Goal: Information Seeking & Learning: Learn about a topic

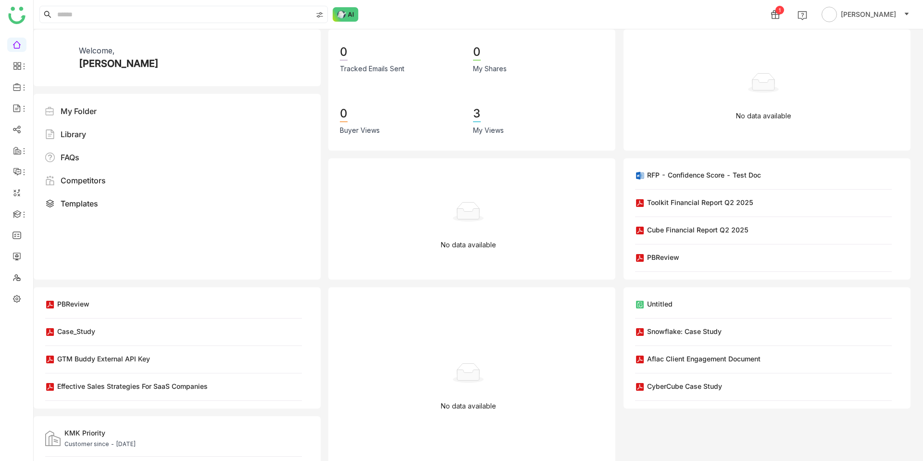
click at [352, 16] on img at bounding box center [346, 14] width 26 height 14
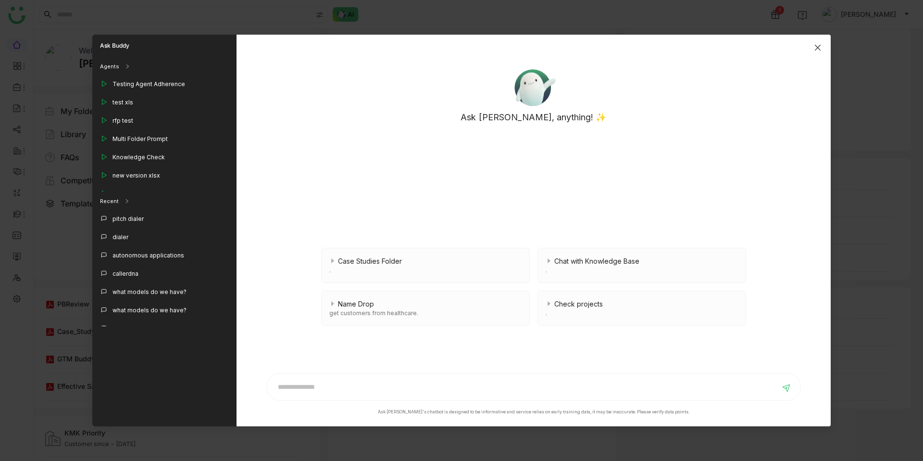
click at [813, 44] on span "Close" at bounding box center [818, 48] width 26 height 26
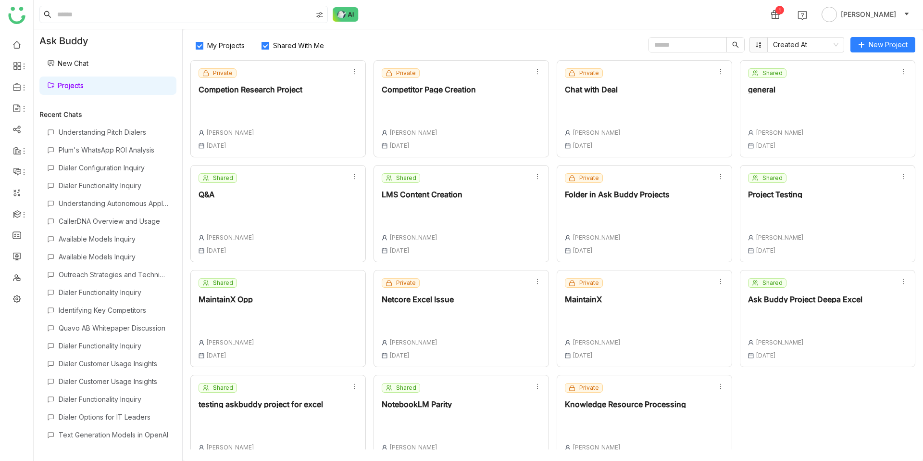
scroll to position [23, 0]
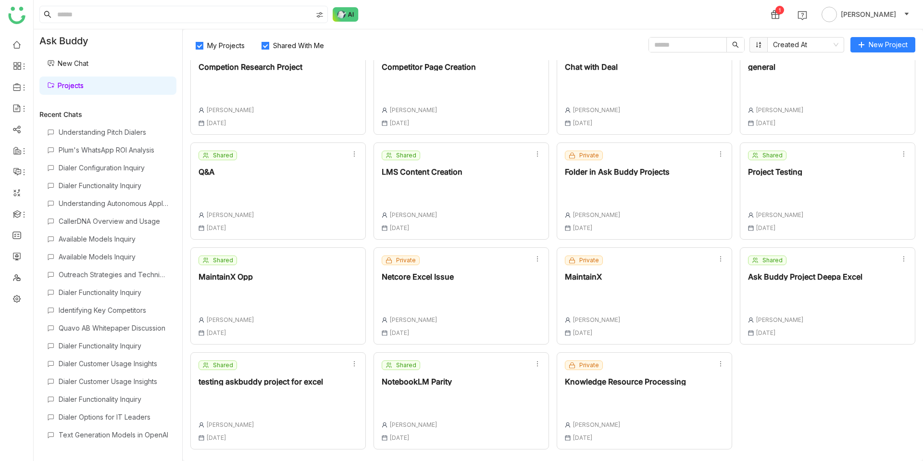
click at [423, 380] on div "NotebookLM Parity" at bounding box center [417, 381] width 70 height 8
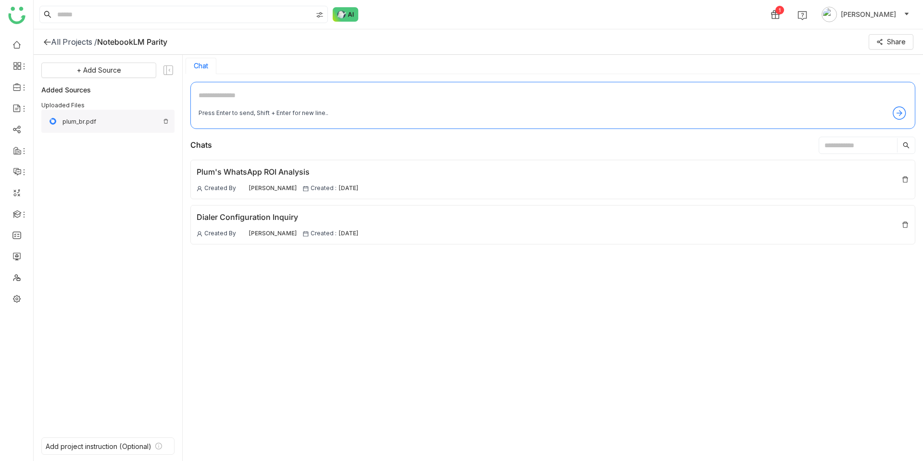
click at [75, 124] on div "plum_br.pdf" at bounding box center [111, 121] width 97 height 7
click at [83, 39] on div "All Projects /" at bounding box center [74, 42] width 46 height 10
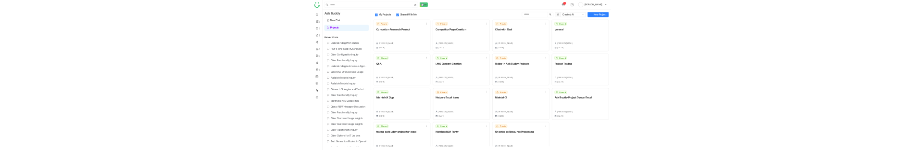
scroll to position [23, 0]
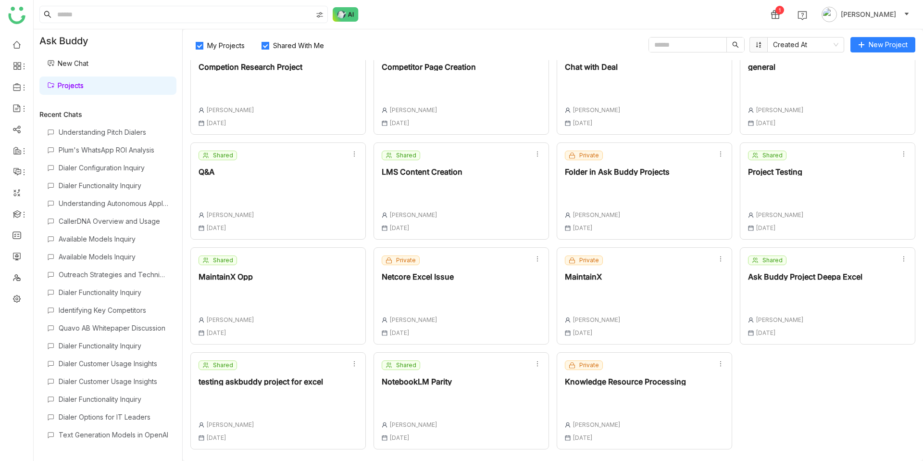
click at [813, 198] on div "Shared Project Testing [PERSON_NAME] [DATE]" at bounding box center [828, 190] width 176 height 97
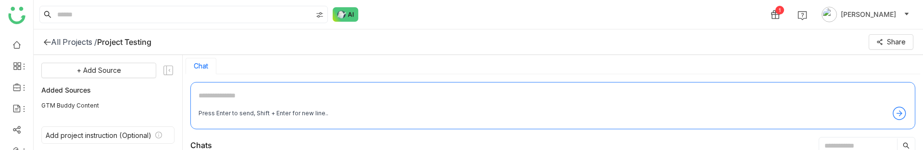
click at [274, 107] on div "Press Enter to send, Shift + Enter for new line.." at bounding box center [553, 112] width 709 height 15
click at [273, 98] on textarea at bounding box center [553, 97] width 709 height 15
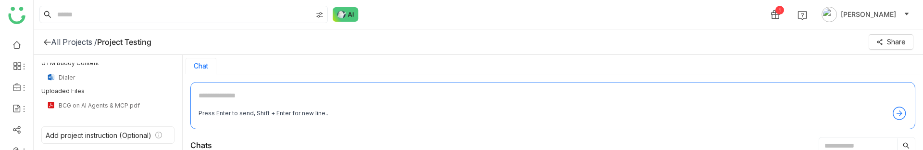
click at [260, 91] on textarea at bounding box center [553, 97] width 709 height 15
type textarea "**********"
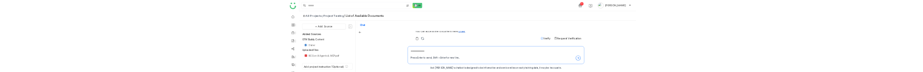
scroll to position [150, 0]
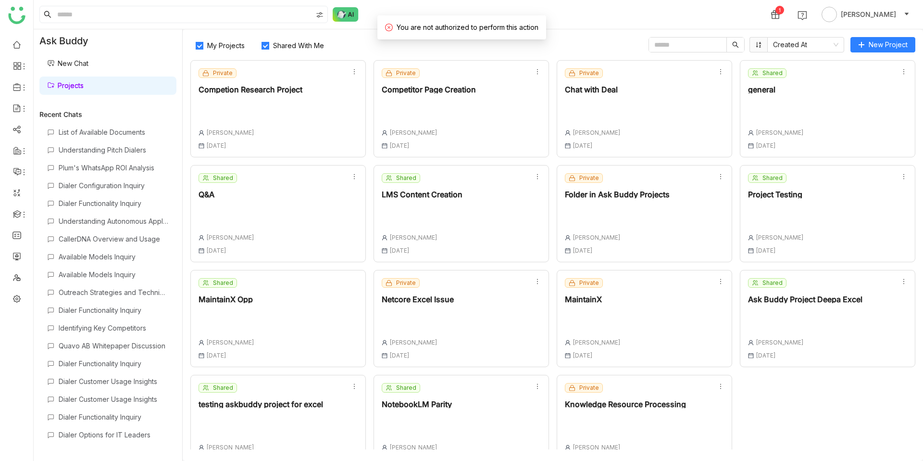
scroll to position [23, 0]
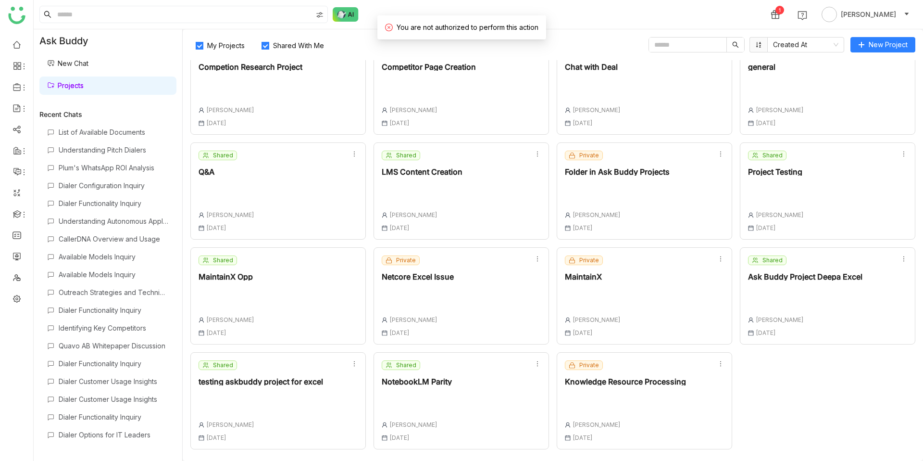
click at [504, 72] on div "Shared NotebookLM Parity Chandramani Tiwary 08 Sep , 2025" at bounding box center [462, 400] width 176 height 97
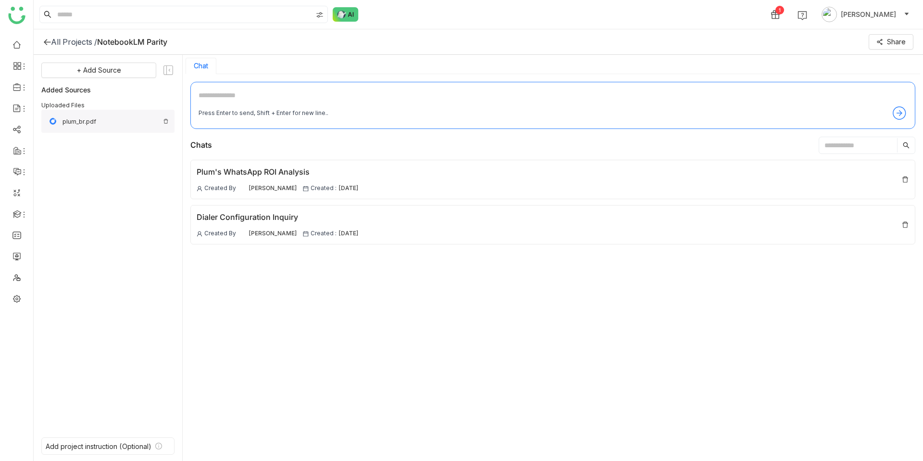
click at [164, 72] on img at bounding box center [166, 121] width 6 height 6
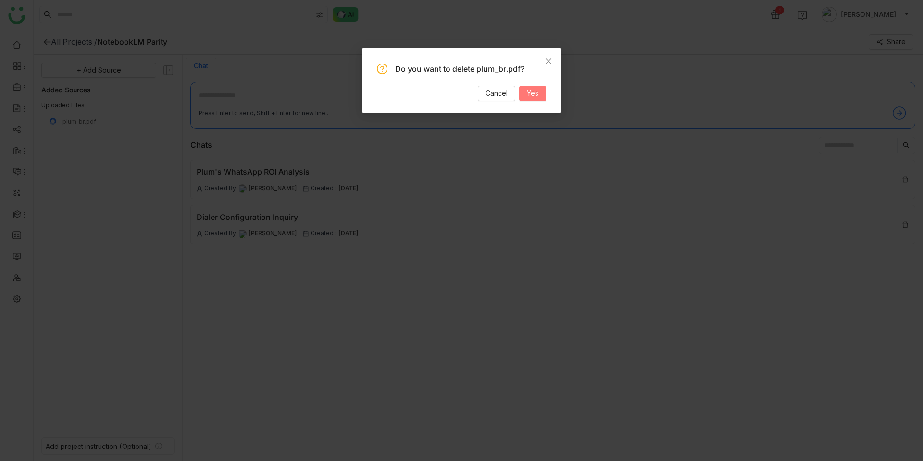
click at [527, 72] on span "Yes" at bounding box center [533, 93] width 12 height 11
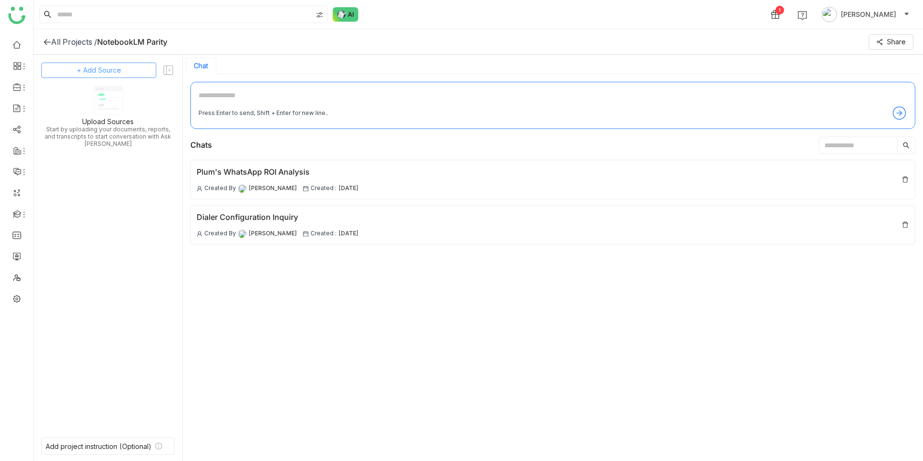
click at [135, 72] on button "+ Add Source" at bounding box center [98, 70] width 115 height 15
click at [122, 72] on span "Upload from Computer" at bounding box center [110, 117] width 63 height 9
click at [164, 72] on img at bounding box center [166, 119] width 6 height 6
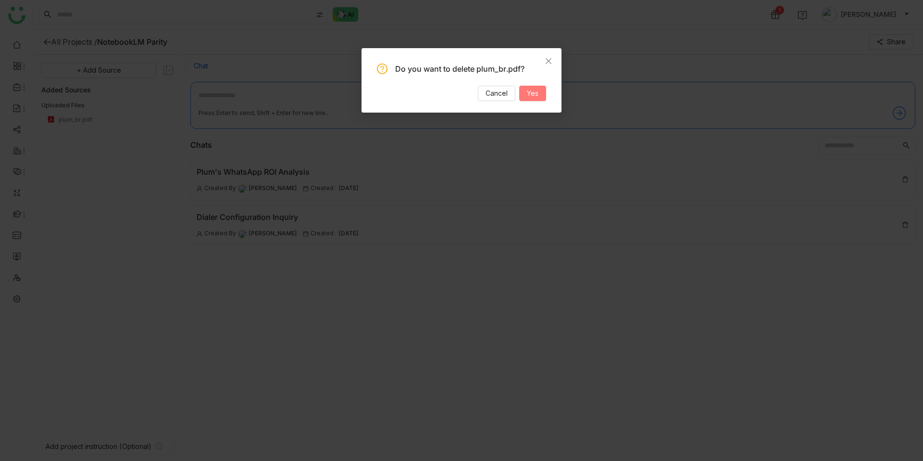
click at [528, 72] on span "Yes" at bounding box center [533, 93] width 12 height 11
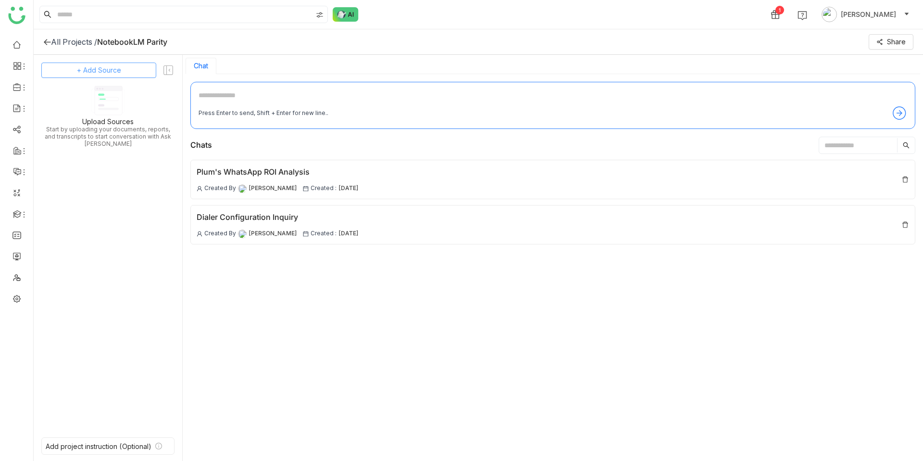
click at [112, 70] on span "+ Add Source" at bounding box center [99, 70] width 44 height 11
click at [114, 72] on div "GTM Buddy Content" at bounding box center [99, 96] width 88 height 21
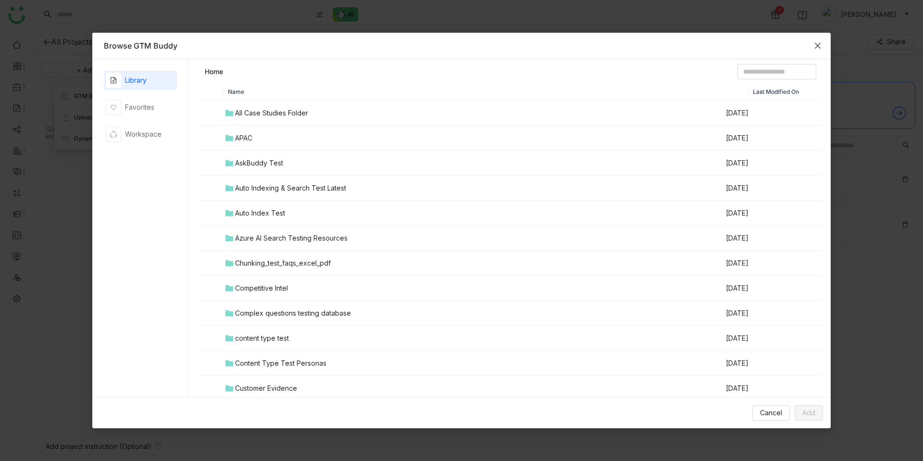
click at [818, 45] on icon "Close" at bounding box center [818, 46] width 8 height 8
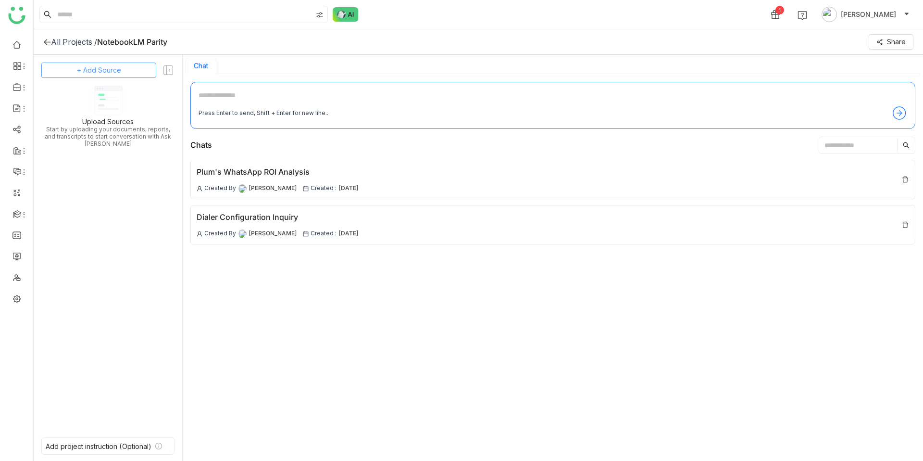
click at [113, 72] on span "+ Add Source" at bounding box center [99, 70] width 44 height 11
click at [116, 72] on span "Upload from Computer" at bounding box center [105, 117] width 63 height 9
click at [100, 68] on span "+ Add Source" at bounding box center [99, 70] width 44 height 11
click at [109, 72] on div "Upload from Computer" at bounding box center [99, 117] width 88 height 21
click at [127, 75] on button "+ Add Source" at bounding box center [98, 70] width 115 height 15
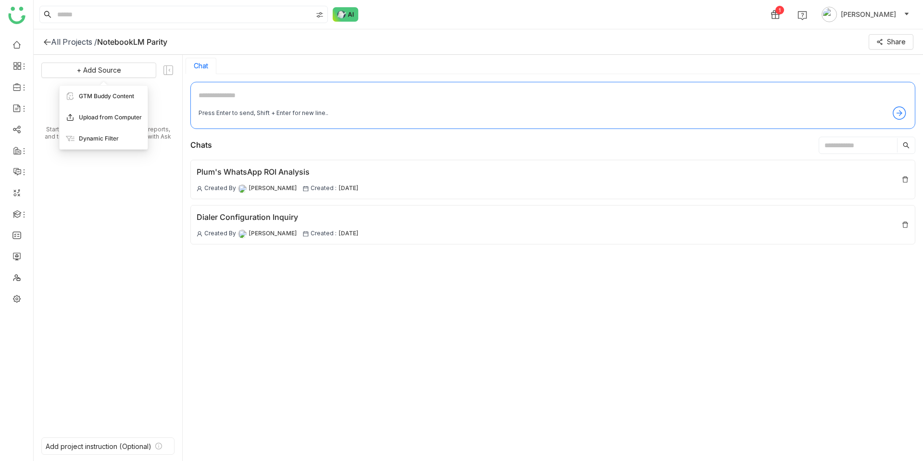
click at [119, 119] on span "Upload from Computer" at bounding box center [110, 117] width 63 height 9
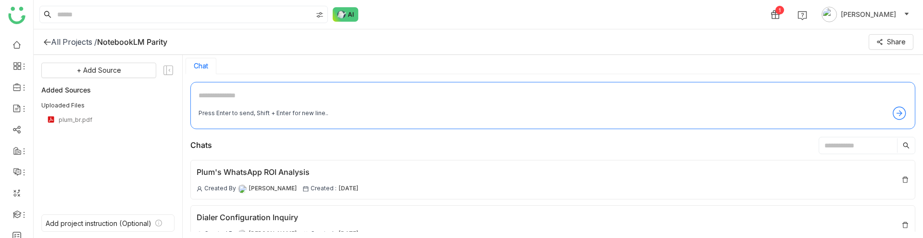
click at [73, 41] on div "All Projects /" at bounding box center [74, 42] width 46 height 10
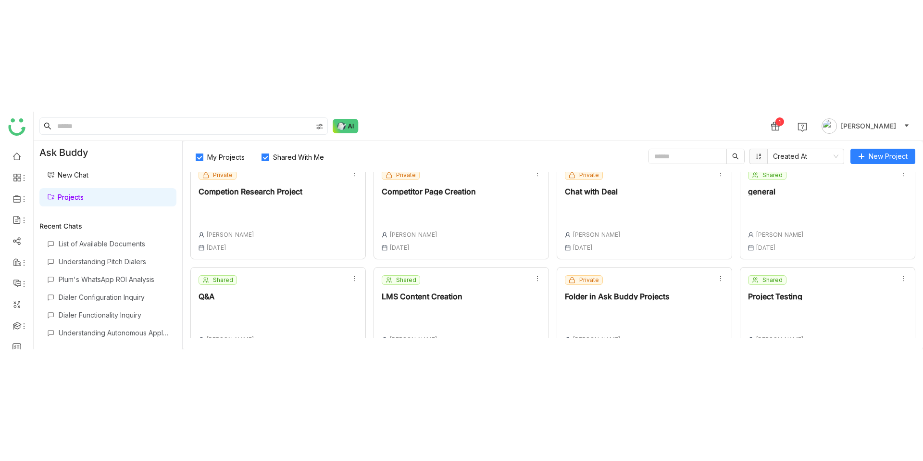
scroll to position [13, 0]
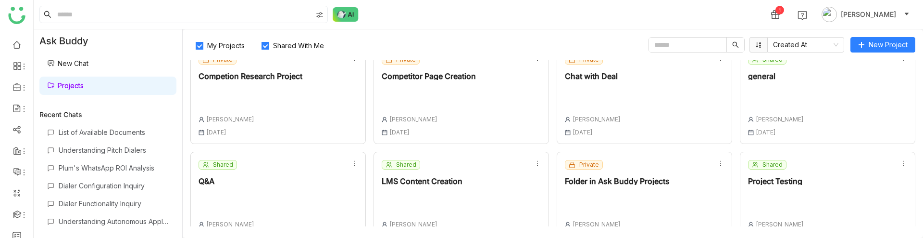
click at [778, 95] on div at bounding box center [776, 94] width 56 height 13
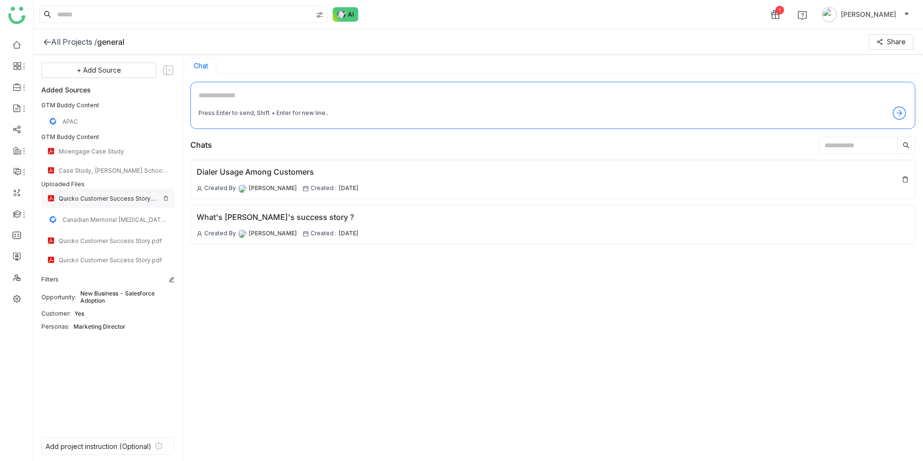
drag, startPoint x: 45, startPoint y: 190, endPoint x: 66, endPoint y: 190, distance: 20.7
click at [63, 190] on div "Quicko Customer Success Story.pdf" at bounding box center [107, 197] width 133 height 19
drag, startPoint x: 42, startPoint y: 138, endPoint x: 117, endPoint y: 137, distance: 75.0
click at [117, 137] on div "GTM Buddy Content" at bounding box center [107, 137] width 133 height 9
click at [52, 134] on div "GTM Buddy Content" at bounding box center [107, 137] width 133 height 9
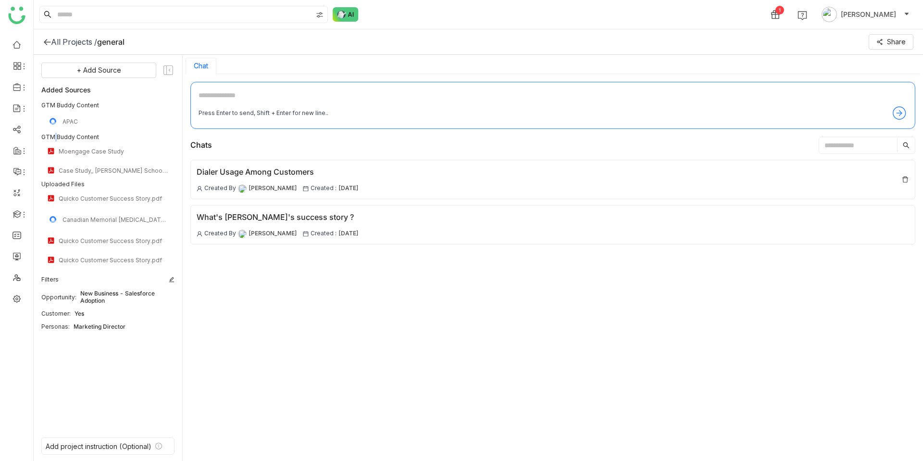
click at [52, 134] on div "GTM Buddy Content" at bounding box center [107, 137] width 133 height 9
click at [63, 187] on div "Uploaded Files" at bounding box center [107, 184] width 133 height 9
drag, startPoint x: 48, startPoint y: 309, endPoint x: 106, endPoint y: 309, distance: 57.7
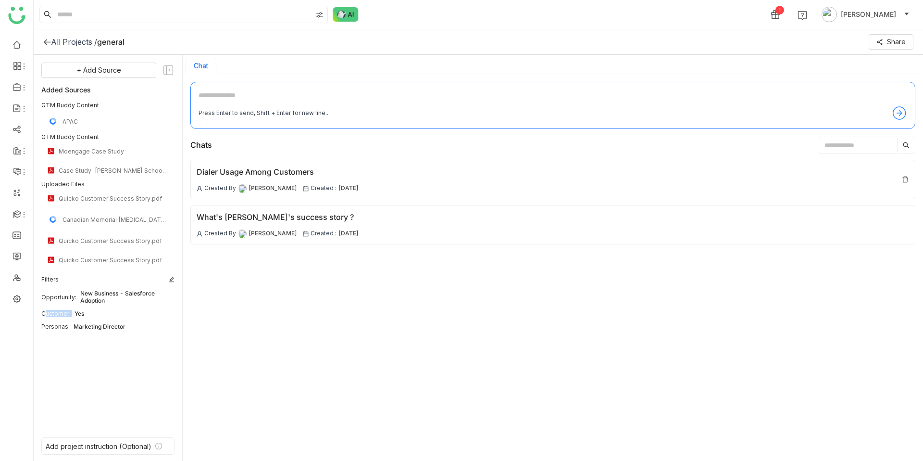
click at [106, 310] on div "Customer: Yes" at bounding box center [107, 313] width 133 height 7
drag, startPoint x: 105, startPoint y: 312, endPoint x: 45, endPoint y: 312, distance: 60.1
click at [45, 312] on div "Customer: Yes" at bounding box center [107, 313] width 133 height 7
click at [49, 314] on div "Customer:" at bounding box center [55, 313] width 29 height 7
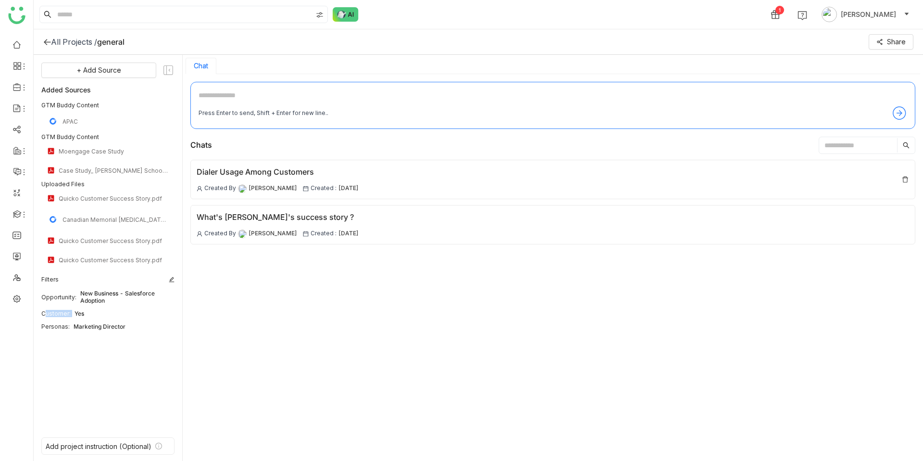
click at [49, 314] on div "Customer:" at bounding box center [55, 313] width 29 height 7
click at [51, 314] on div "Customer:" at bounding box center [55, 313] width 29 height 7
drag, startPoint x: 38, startPoint y: 137, endPoint x: 101, endPoint y: 137, distance: 63.5
click at [101, 137] on div "+ Add Source Added Sources GTM Buddy Content APAC GTM Buddy Content Moengage Ca…" at bounding box center [108, 258] width 149 height 407
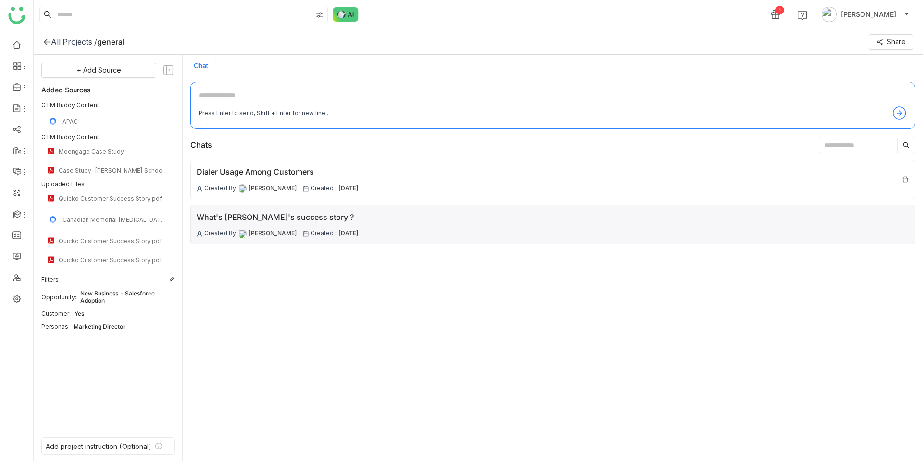
click at [301, 220] on div "What's [PERSON_NAME]'s success story ?" at bounding box center [278, 217] width 162 height 12
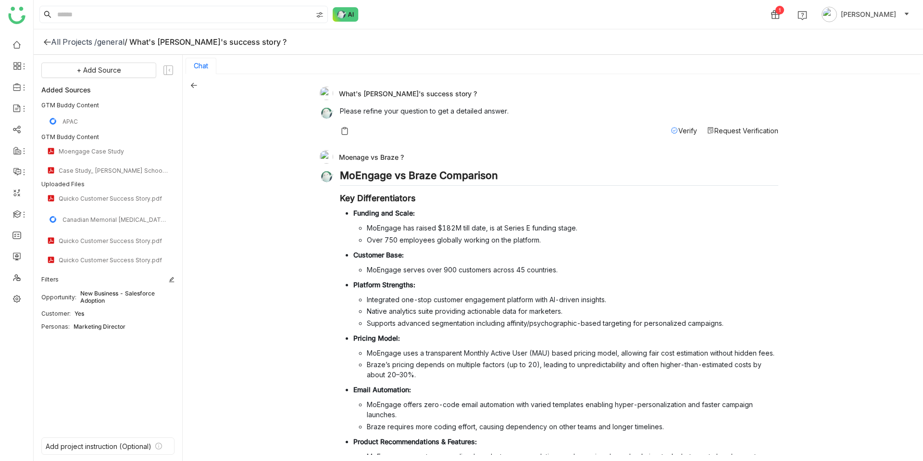
click at [112, 42] on div "general" at bounding box center [110, 42] width 27 height 10
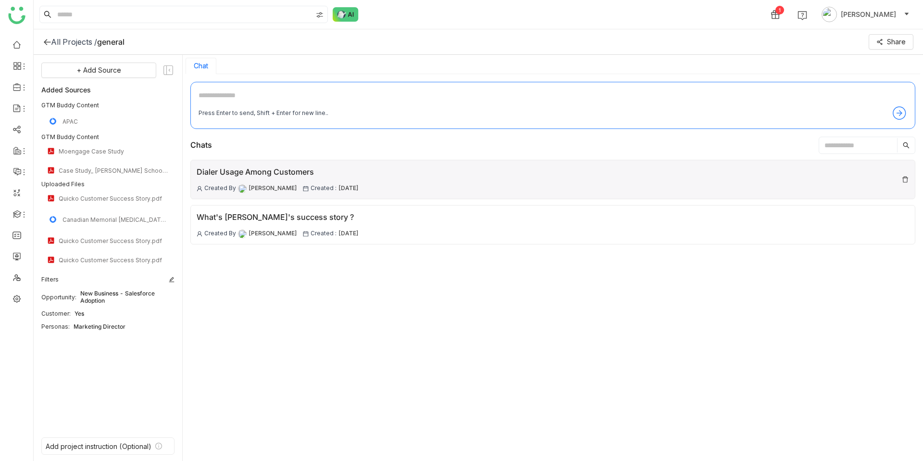
click at [276, 172] on div "Dialer Usage Among Customers" at bounding box center [278, 172] width 162 height 12
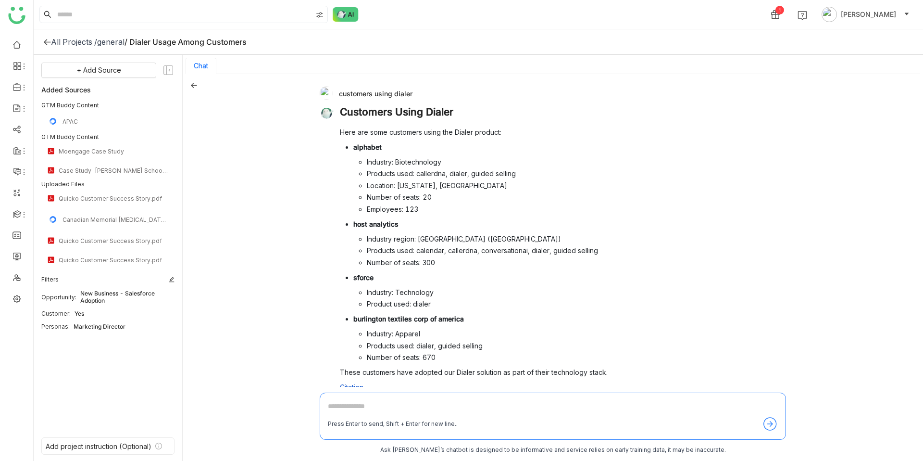
scroll to position [127, 0]
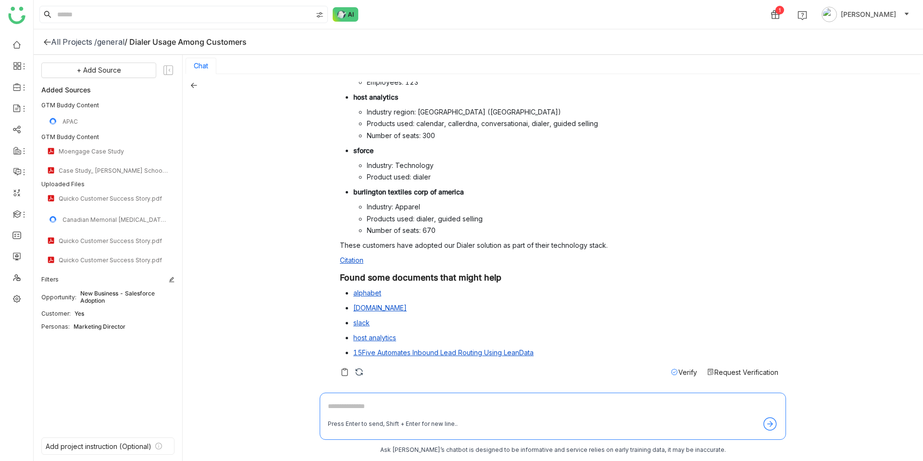
click at [120, 40] on div "general" at bounding box center [110, 42] width 27 height 10
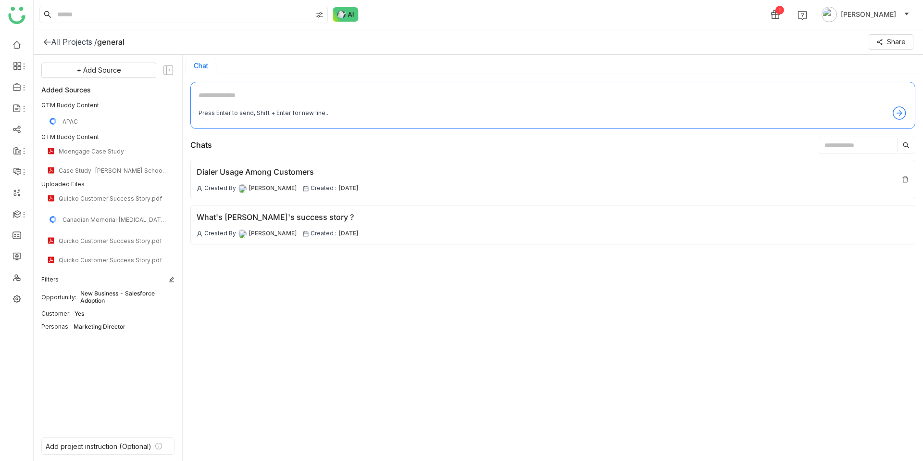
click at [81, 38] on div "All Projects /" at bounding box center [74, 42] width 46 height 10
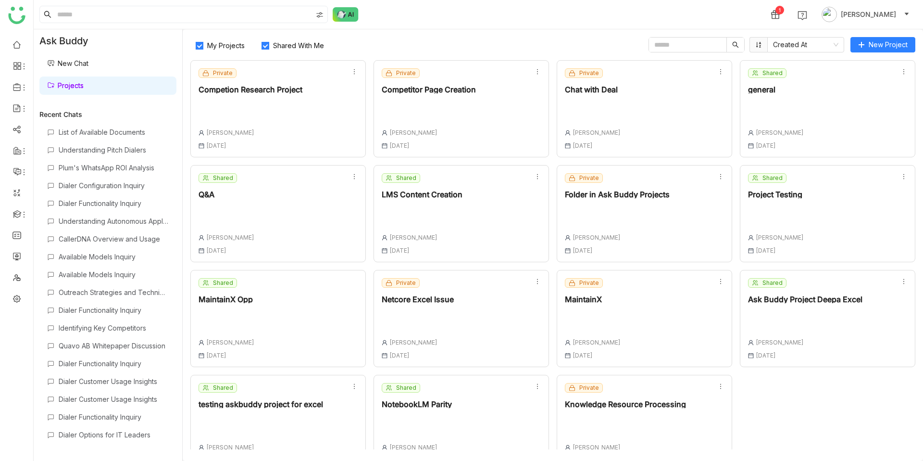
scroll to position [23, 0]
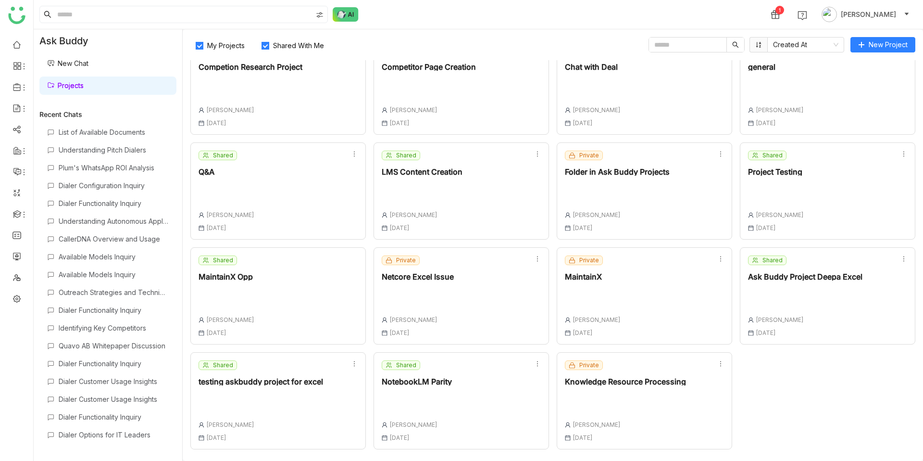
click at [452, 388] on div "Shared NotebookLM Parity [PERSON_NAME] [DATE]" at bounding box center [462, 400] width 176 height 97
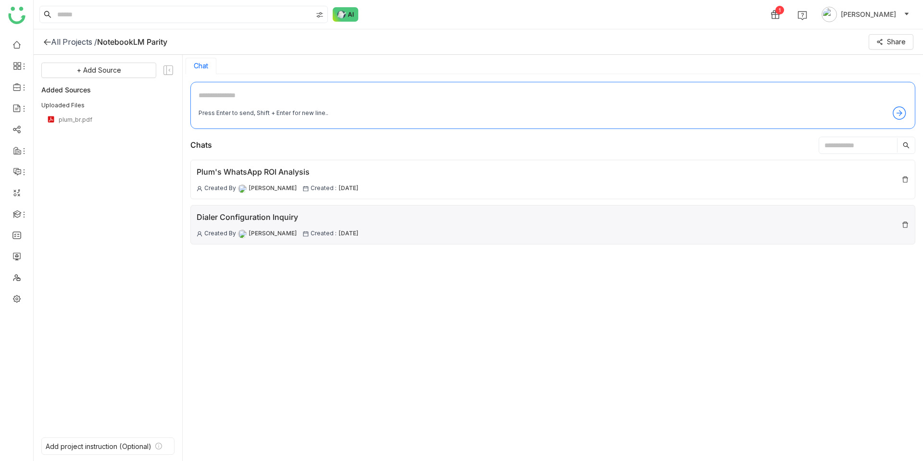
click at [279, 212] on div "Dialer Configuration Inquiry" at bounding box center [278, 217] width 162 height 12
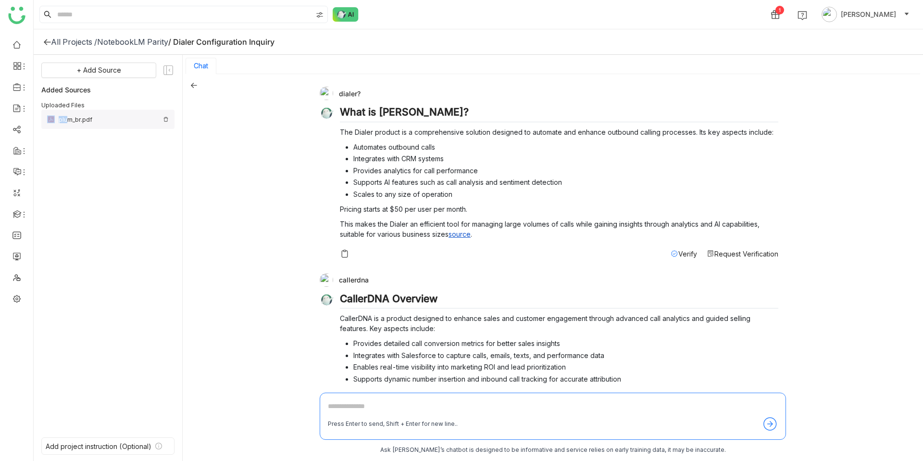
drag, startPoint x: 60, startPoint y: 122, endPoint x: 80, endPoint y: 122, distance: 20.2
click at [77, 122] on div "plum_br.pdf" at bounding box center [107, 119] width 133 height 19
click at [98, 73] on span "+ Add Source" at bounding box center [99, 70] width 44 height 11
click at [253, 136] on div "dialer? What is Dialer? The Dialer product is a comprehensive solution designed…" at bounding box center [553, 268] width 741 height 388
click at [124, 41] on div "NotebookLM Parity" at bounding box center [132, 42] width 71 height 10
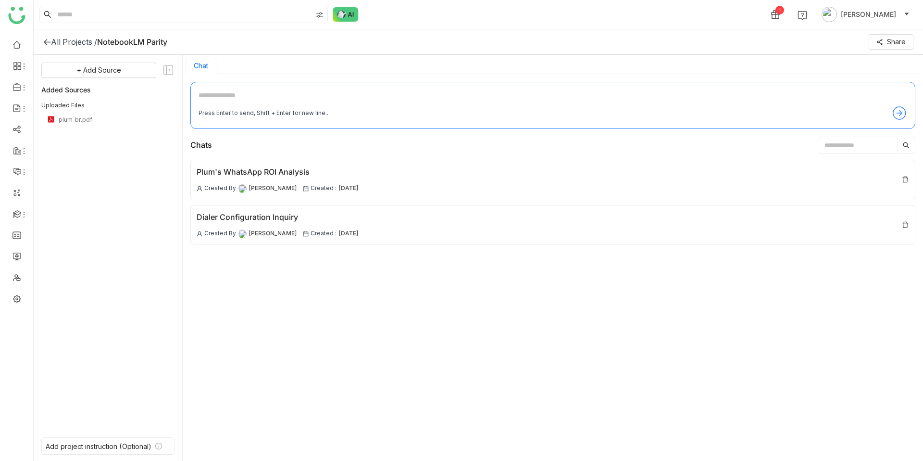
click at [75, 42] on div "All Projects /" at bounding box center [74, 42] width 46 height 10
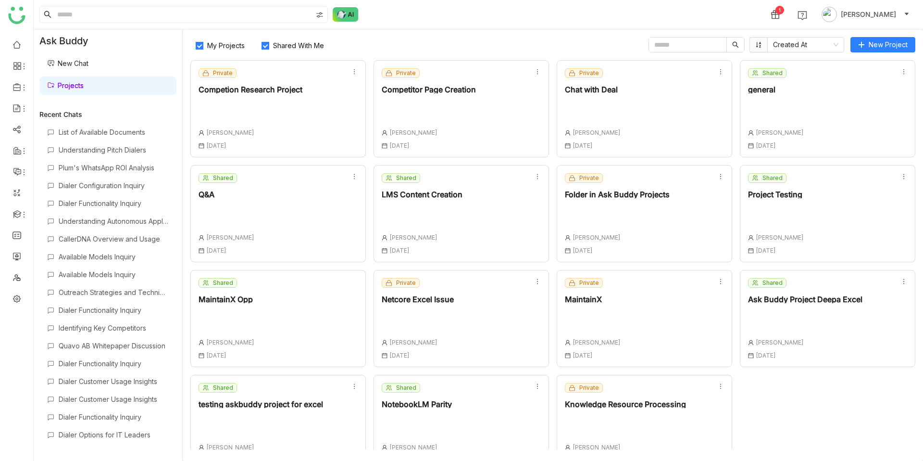
click at [781, 302] on div "Ask Buddy Project Deepa Excel" at bounding box center [805, 299] width 114 height 8
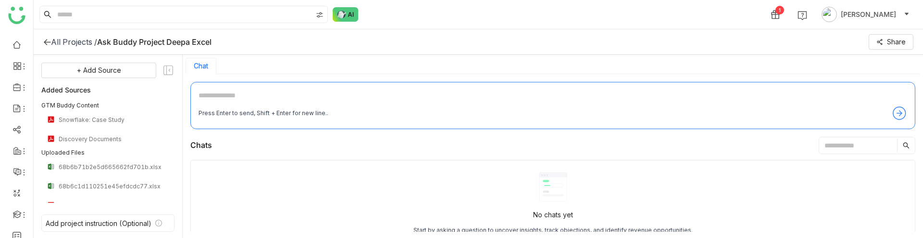
click at [239, 100] on textarea at bounding box center [553, 97] width 709 height 15
type textarea "**********"
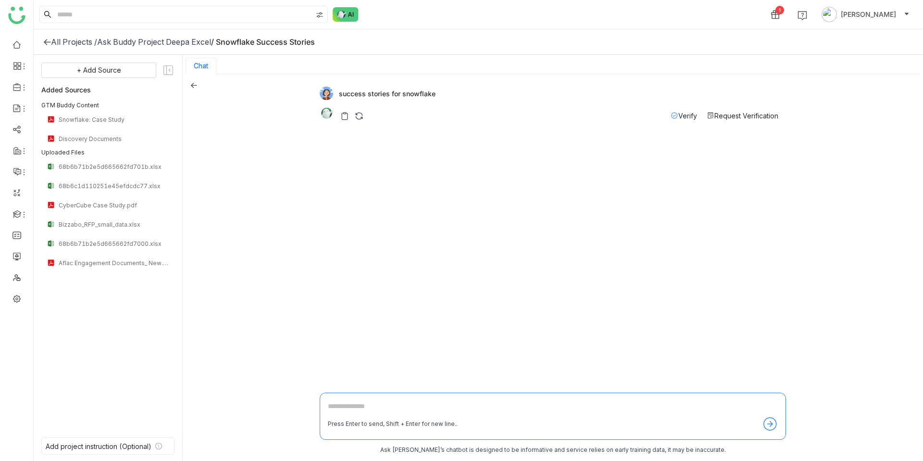
click at [90, 48] on div "All Projects / Ask Buddy Project Deepa Excel / Snowflake Success Stories" at bounding box center [479, 41] width 890 height 25
click at [88, 46] on div "All Projects /" at bounding box center [74, 42] width 46 height 10
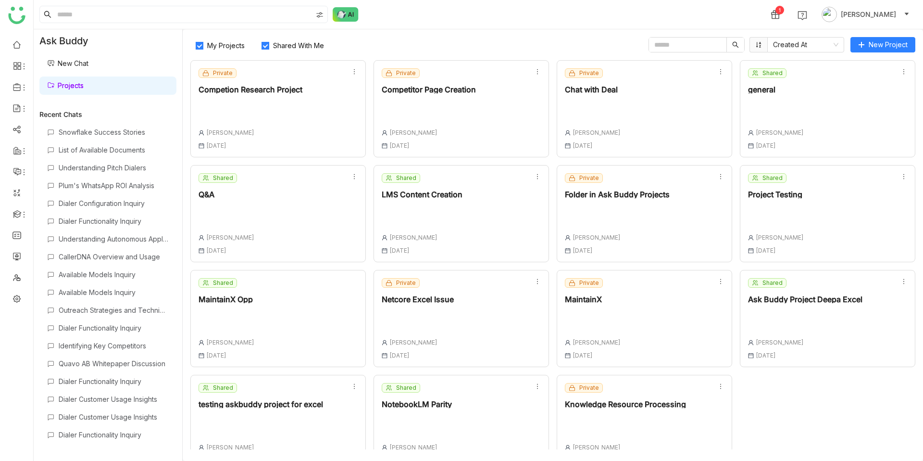
scroll to position [23, 0]
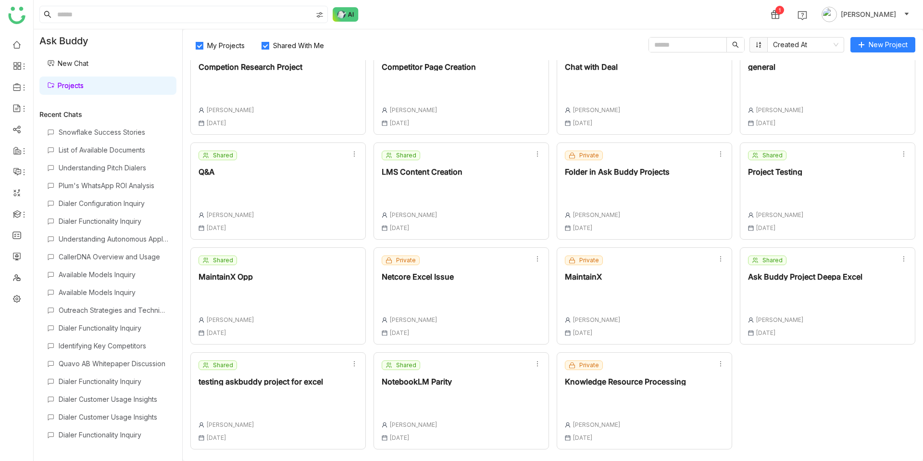
click at [436, 383] on div "NotebookLM Parity" at bounding box center [417, 381] width 70 height 8
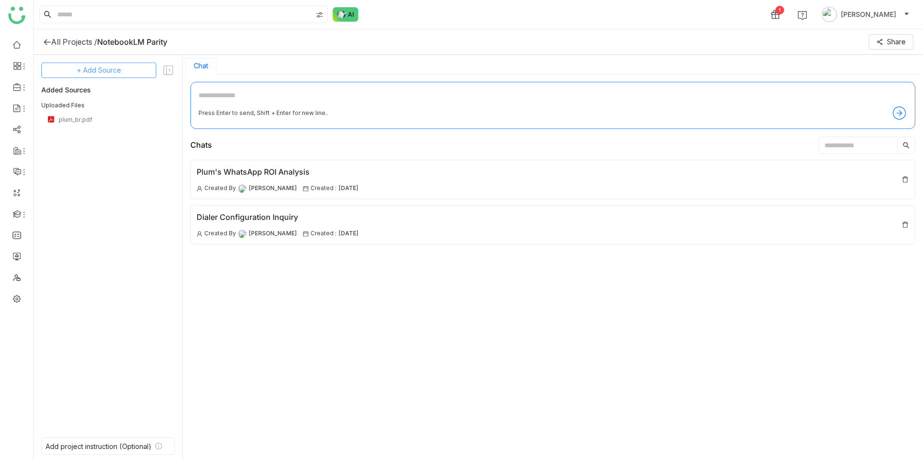
click at [107, 67] on span "+ Add Source" at bounding box center [99, 70] width 44 height 11
click at [116, 95] on span "GTM Buddy Content" at bounding box center [101, 96] width 55 height 9
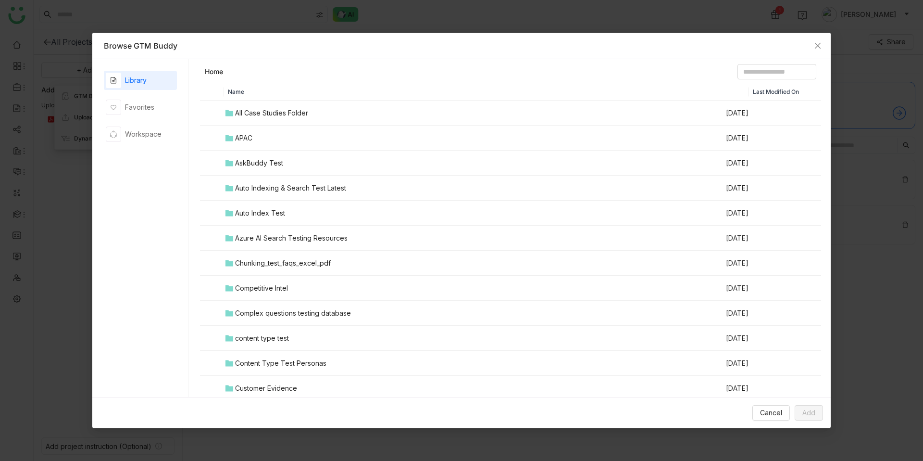
click at [300, 114] on div "All Case Studies Folder" at bounding box center [271, 113] width 73 height 11
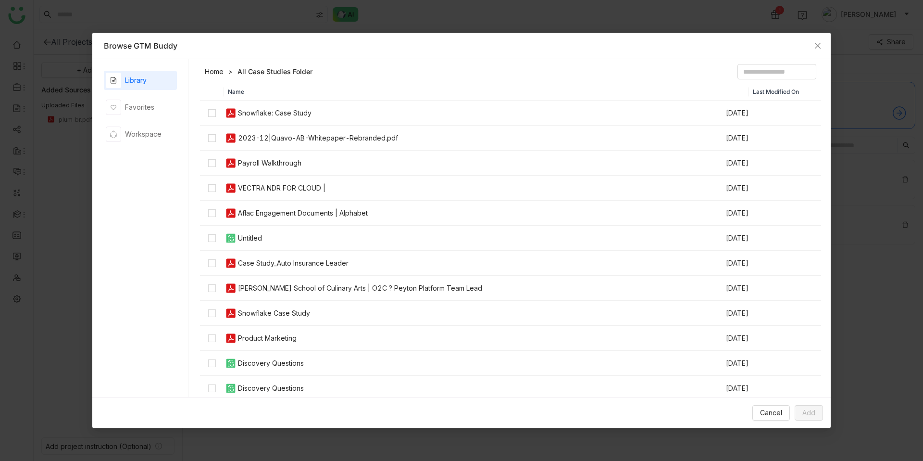
click at [206, 109] on td at bounding box center [212, 113] width 24 height 25
click at [809, 407] on span "Add" at bounding box center [809, 412] width 13 height 11
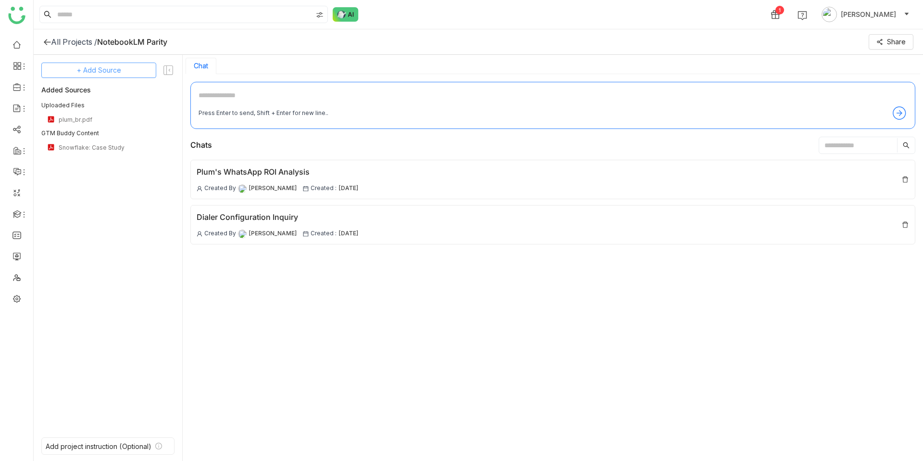
click at [99, 71] on span "+ Add Source" at bounding box center [99, 70] width 44 height 11
click at [103, 94] on span "GTM Buddy Content" at bounding box center [101, 96] width 55 height 9
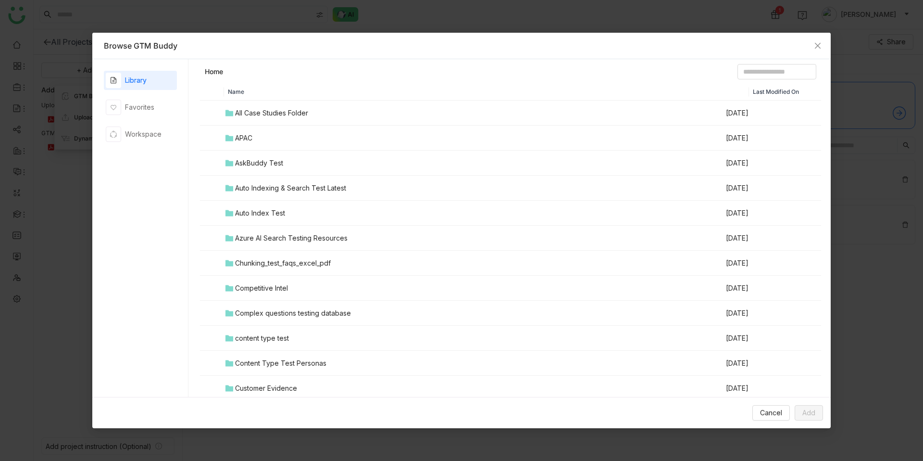
click at [273, 114] on div "All Case Studies Folder" at bounding box center [271, 113] width 73 height 11
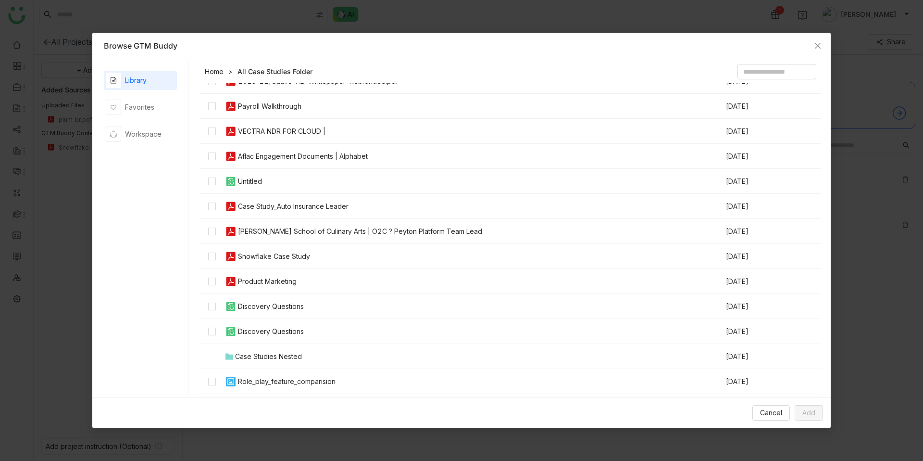
scroll to position [62, 0]
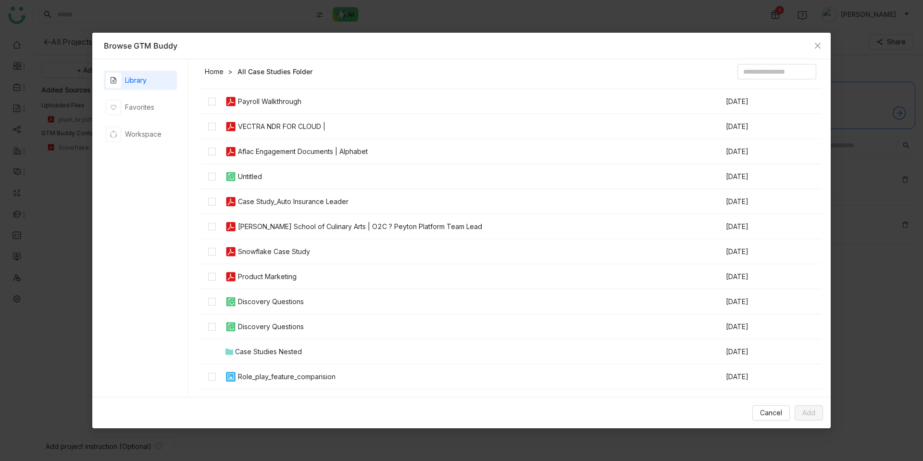
click at [212, 209] on td at bounding box center [212, 201] width 24 height 25
click at [803, 413] on span "Add" at bounding box center [809, 412] width 13 height 11
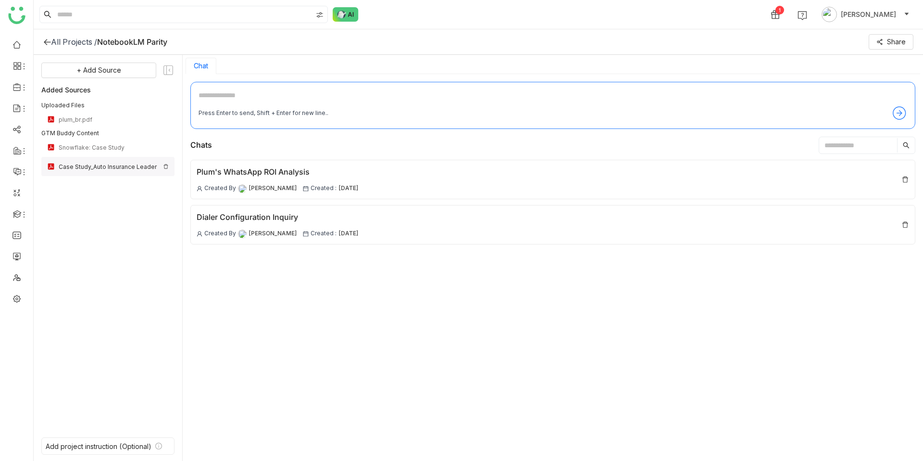
click at [114, 163] on div "Case Study_Auto Insurance Leader" at bounding box center [109, 166] width 101 height 7
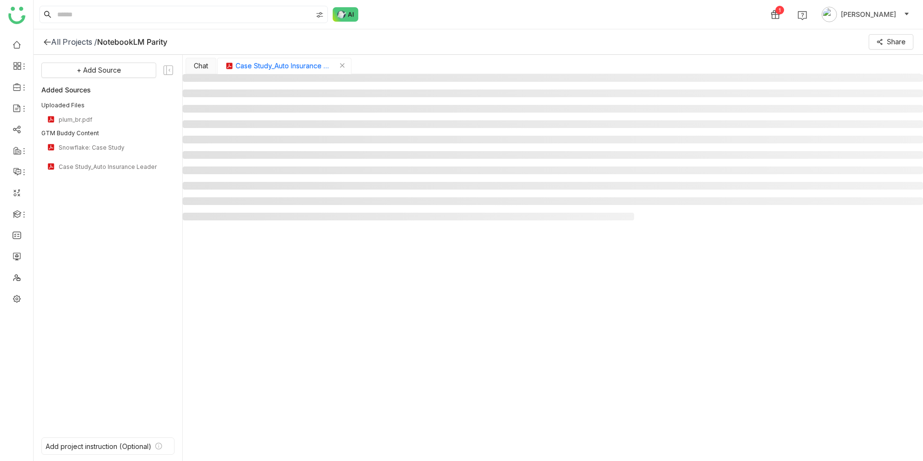
click at [275, 63] on span "Case Study_Auto Insurance Leader" at bounding box center [284, 66] width 96 height 11
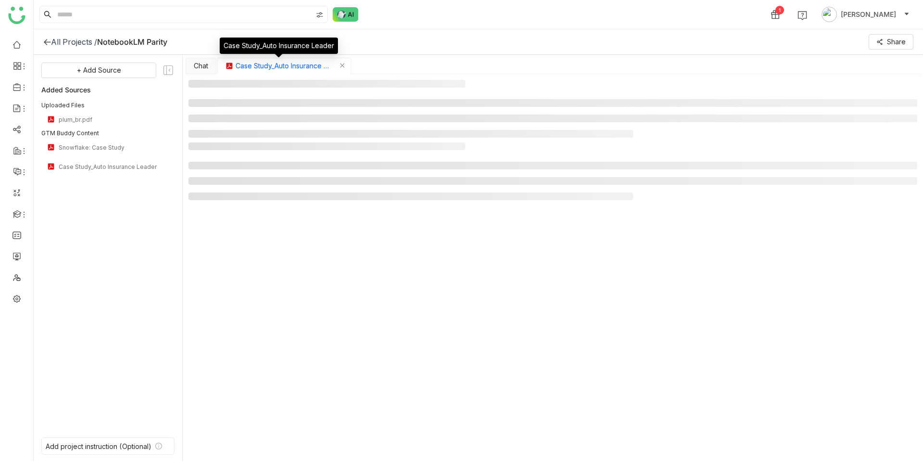
click at [283, 67] on span "Case Study_Auto Insurance Leader" at bounding box center [284, 66] width 96 height 11
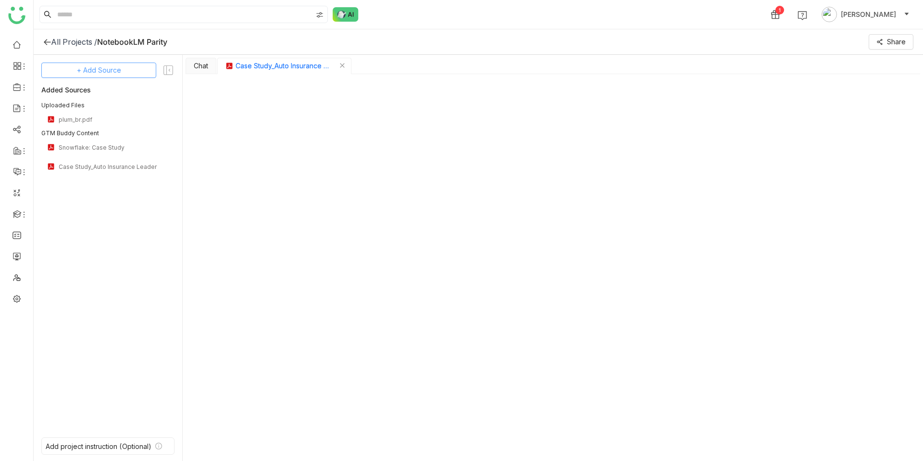
click at [104, 72] on span "+ Add Source" at bounding box center [99, 70] width 44 height 11
click at [113, 92] on span "GTM Buddy Content" at bounding box center [101, 96] width 55 height 9
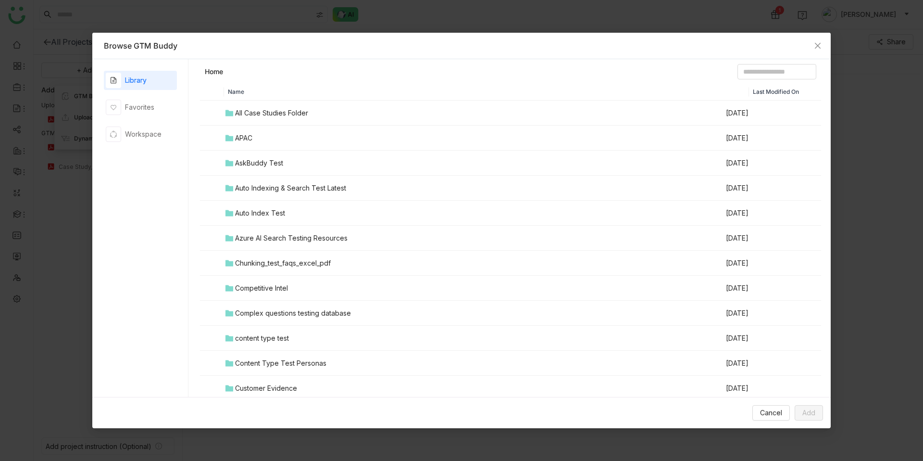
click at [252, 139] on div "APAC" at bounding box center [243, 138] width 17 height 11
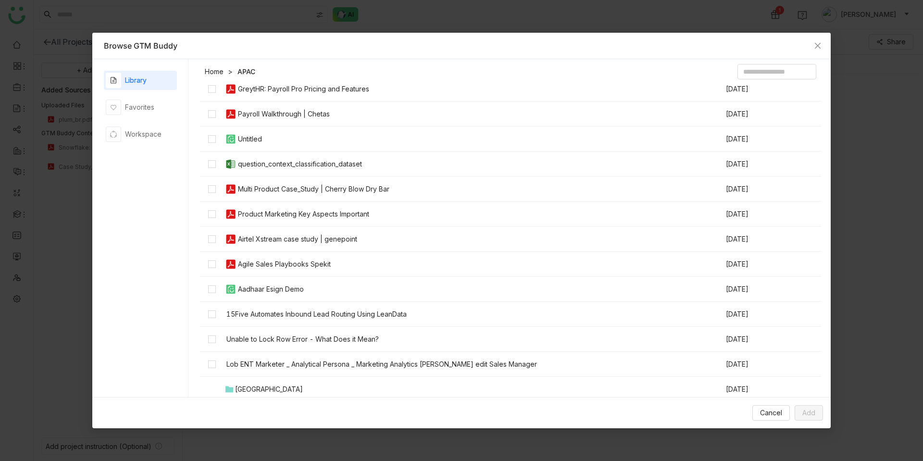
scroll to position [0, 0]
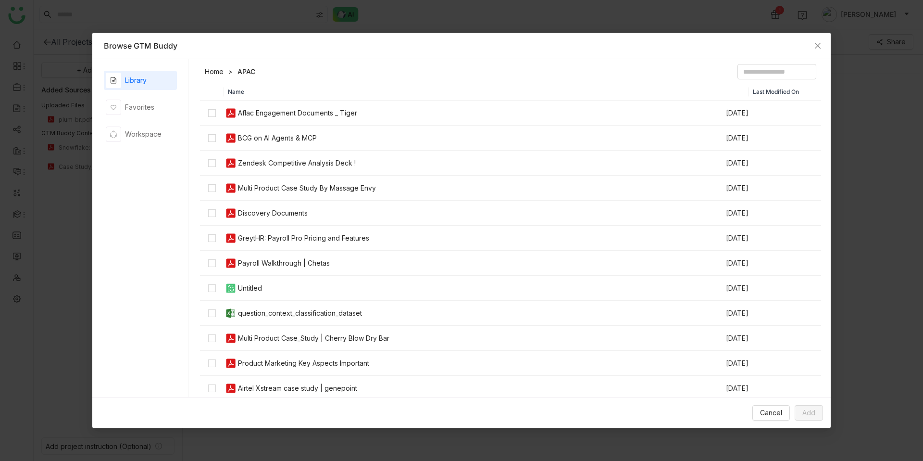
click at [217, 70] on link "Home" at bounding box center [214, 72] width 19 height 10
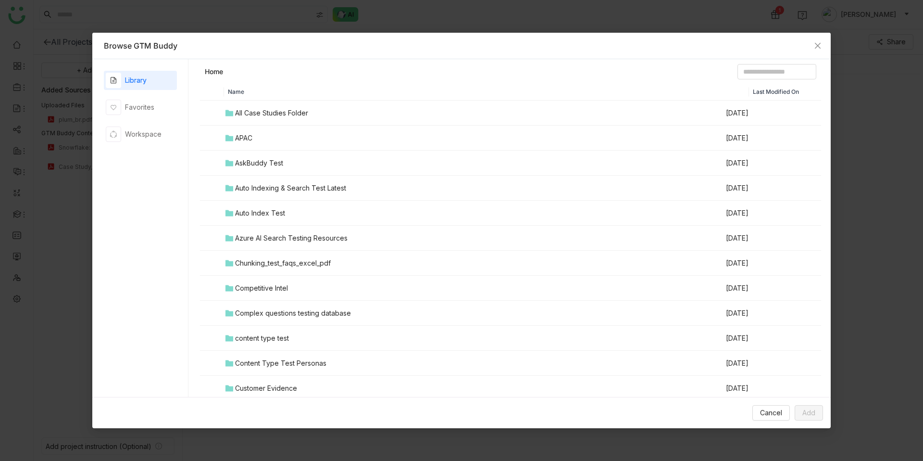
click at [283, 236] on div "Azure AI Search Testing Resources" at bounding box center [291, 238] width 113 height 11
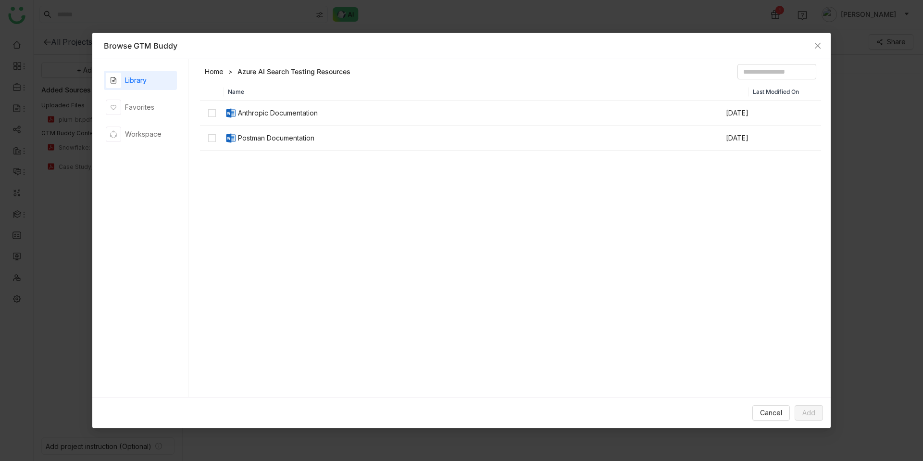
click at [218, 72] on link "Home" at bounding box center [214, 72] width 19 height 10
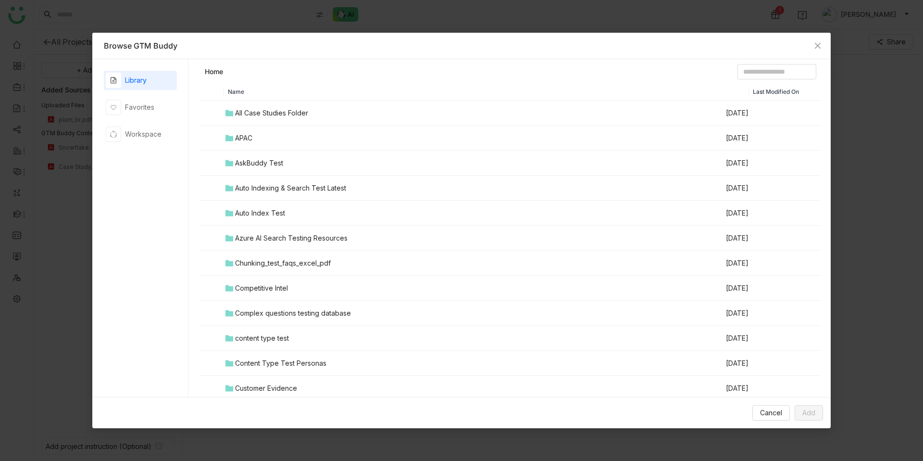
click at [255, 115] on div "All Case Studies Folder" at bounding box center [271, 113] width 73 height 11
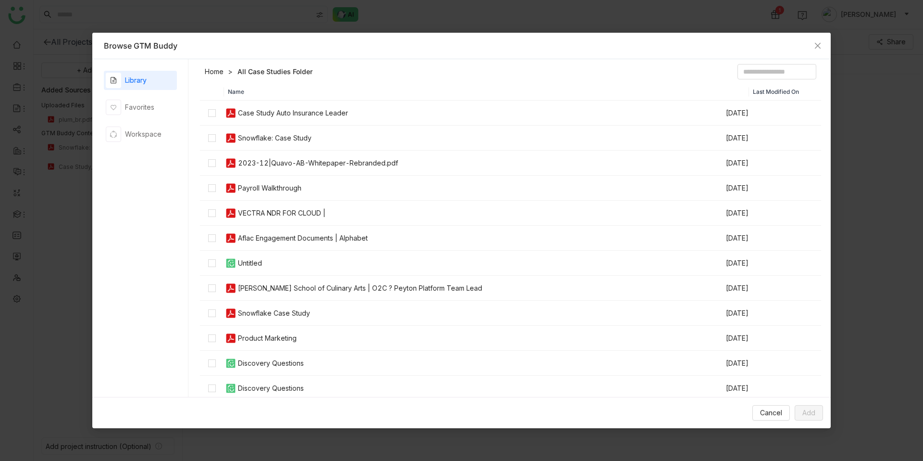
scroll to position [74, 0]
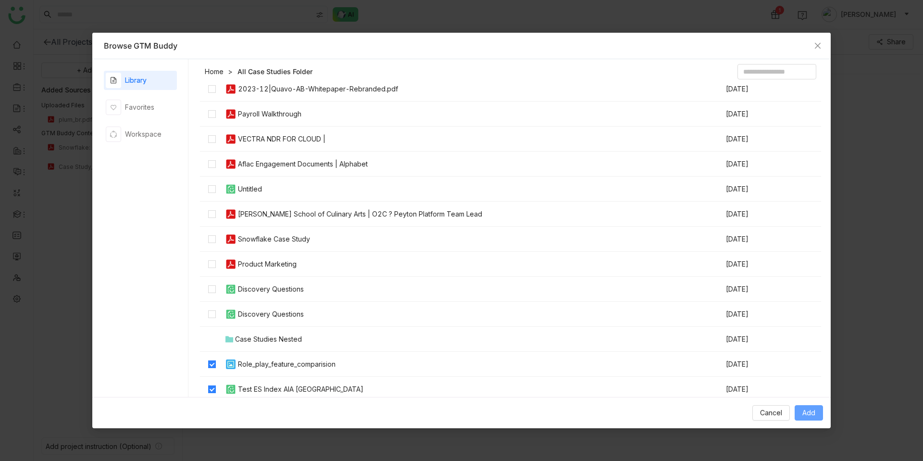
click at [816, 415] on button "Add" at bounding box center [809, 412] width 28 height 15
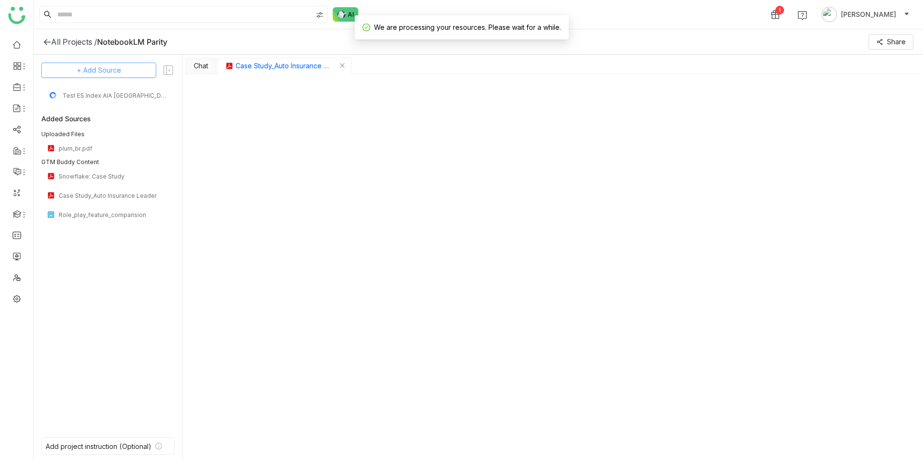
click at [122, 72] on button "+ Add Source" at bounding box center [98, 70] width 115 height 15
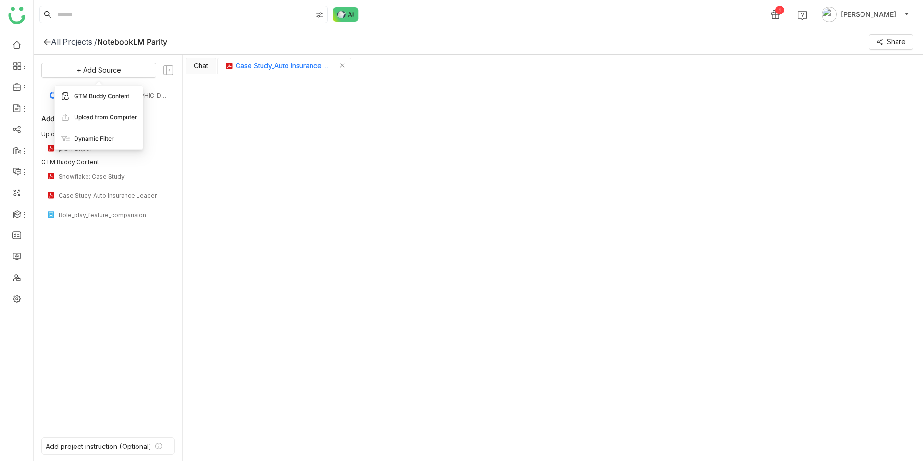
click at [115, 93] on span "GTM Buddy Content" at bounding box center [101, 96] width 55 height 9
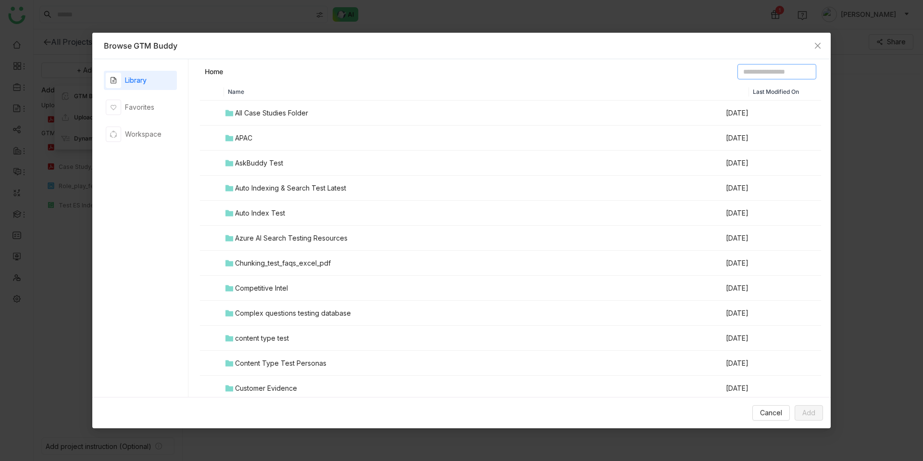
click at [751, 75] on input at bounding box center [777, 71] width 79 height 15
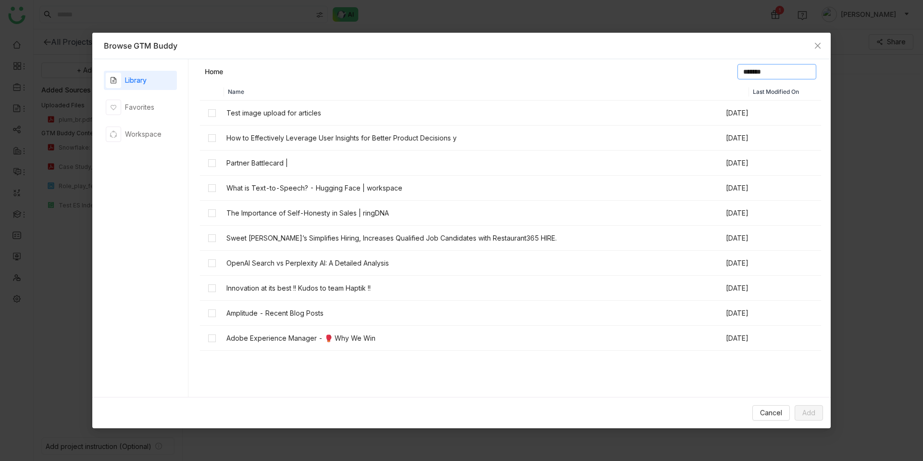
click at [760, 73] on input "*******" at bounding box center [777, 71] width 79 height 15
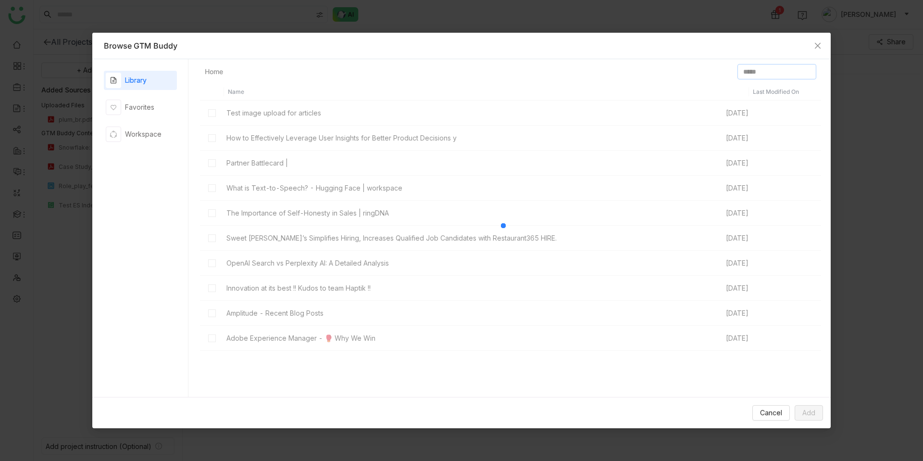
type input "*****"
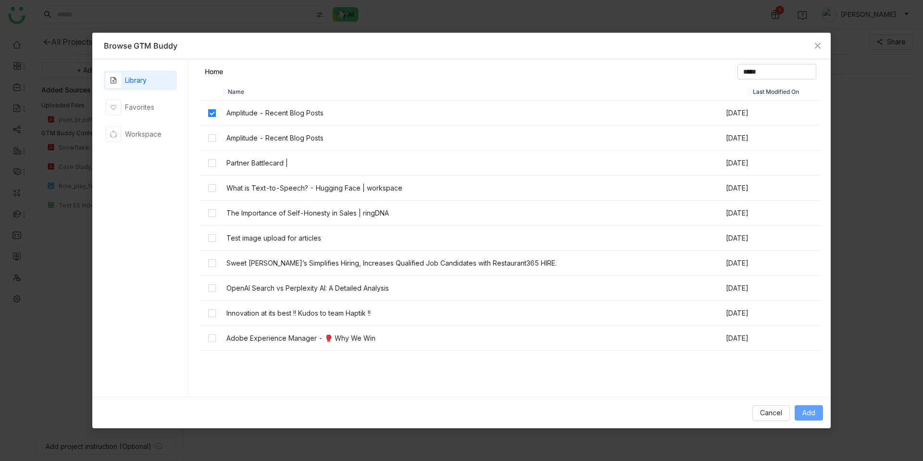
click at [809, 410] on span "Add" at bounding box center [809, 412] width 13 height 11
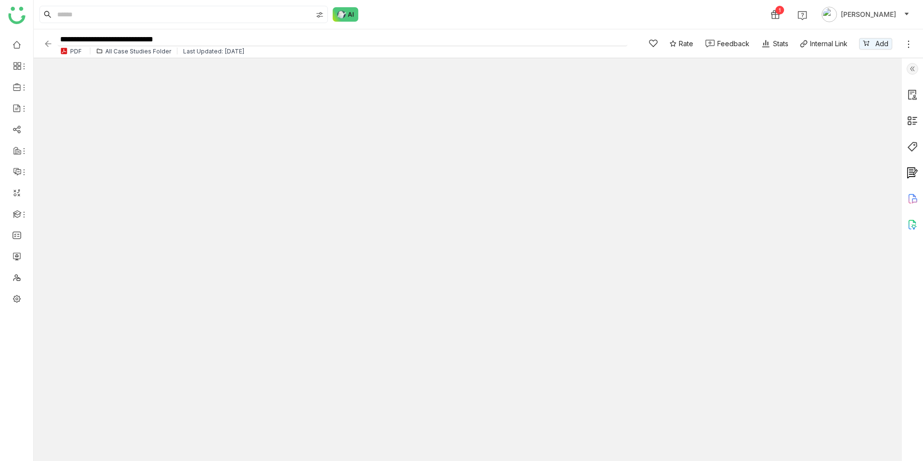
click at [106, 40] on input "**********" at bounding box center [343, 39] width 570 height 13
type input "**********"
click at [405, 23] on div "1 Chandramani Tiwary" at bounding box center [479, 14] width 890 height 29
click at [492, 14] on div "1 Chandramani Tiwary" at bounding box center [479, 14] width 890 height 29
click at [910, 97] on img at bounding box center [913, 95] width 12 height 12
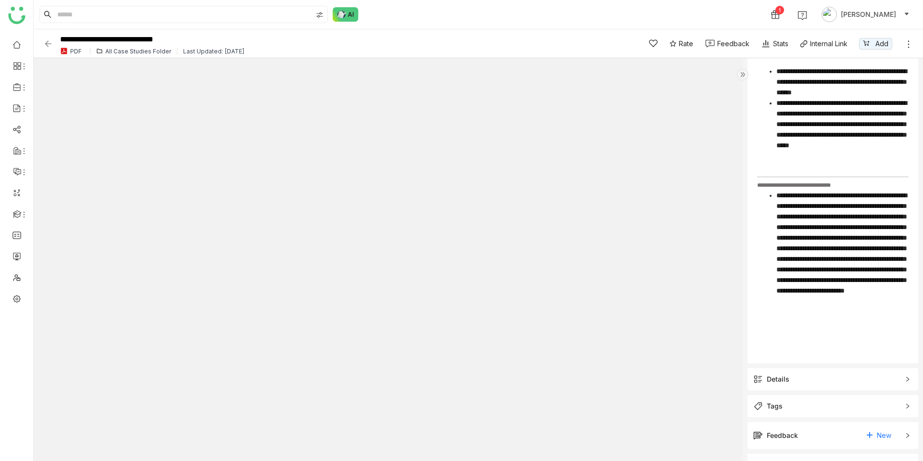
scroll to position [531, 0]
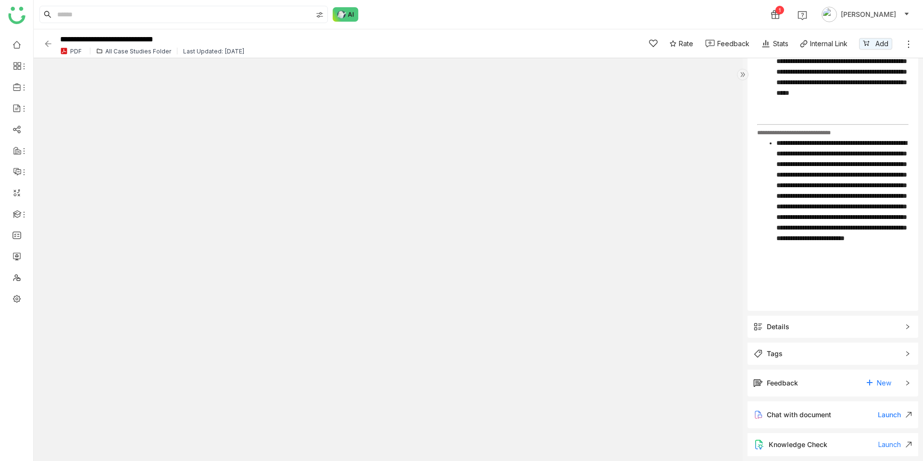
click at [833, 320] on div "Details" at bounding box center [833, 326] width 171 height 22
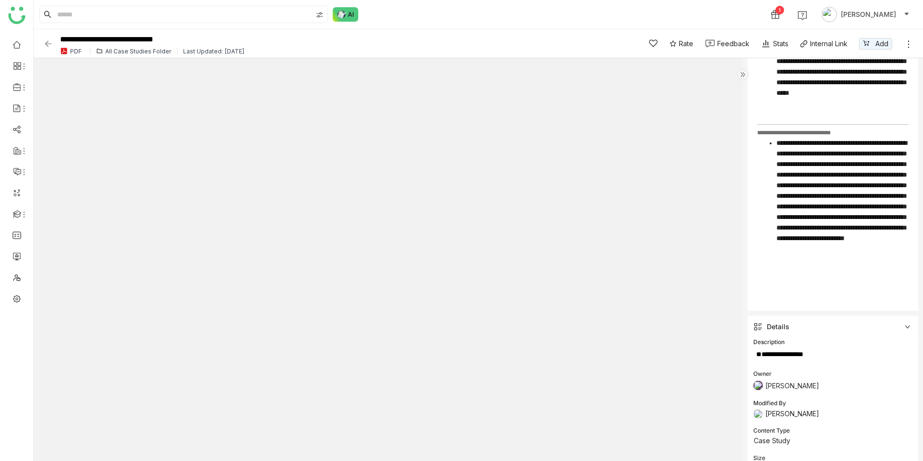
click at [833, 320] on div "Details" at bounding box center [833, 326] width 171 height 22
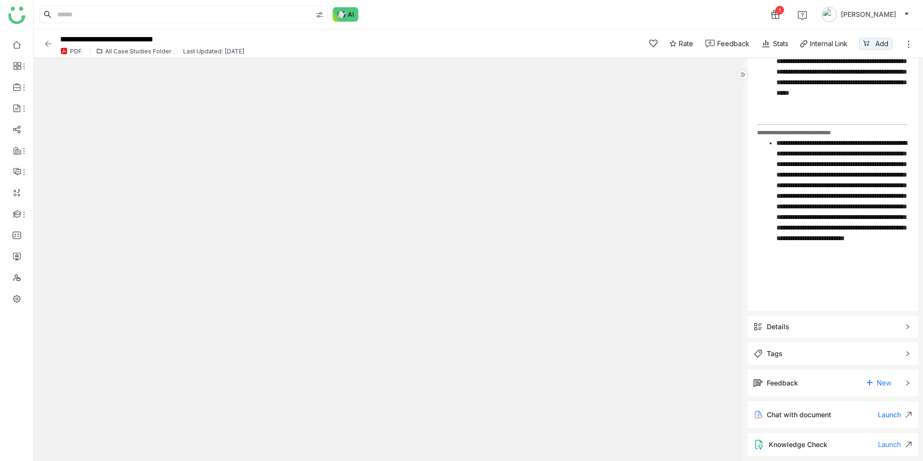
click at [826, 348] on span "Tags" at bounding box center [827, 353] width 146 height 11
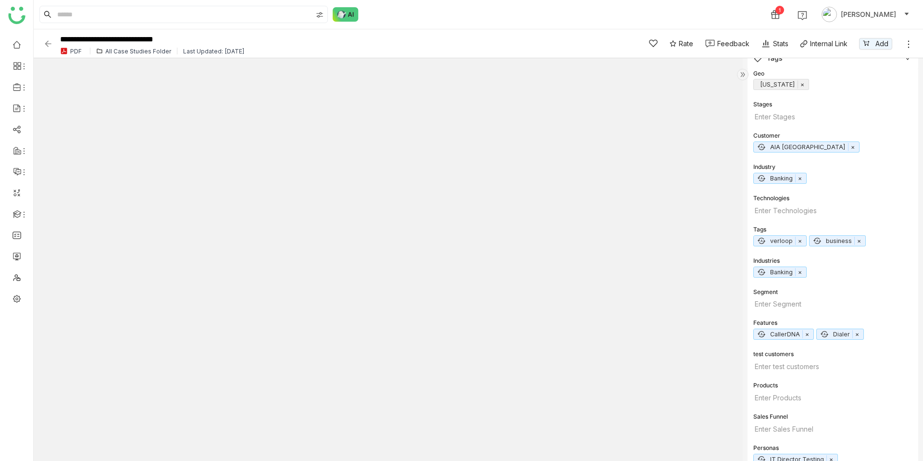
scroll to position [823, 0]
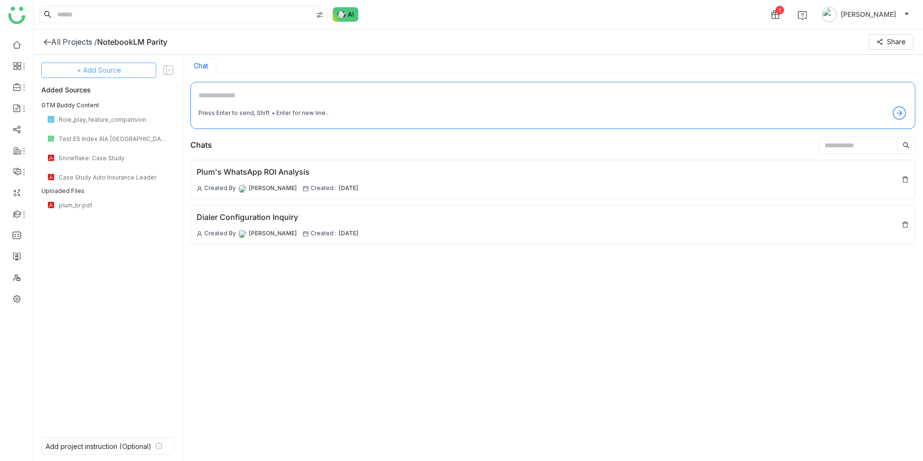
click at [92, 75] on span "+ Add Source" at bounding box center [99, 70] width 44 height 11
click at [103, 99] on span "GTM Buddy Content" at bounding box center [106, 96] width 55 height 9
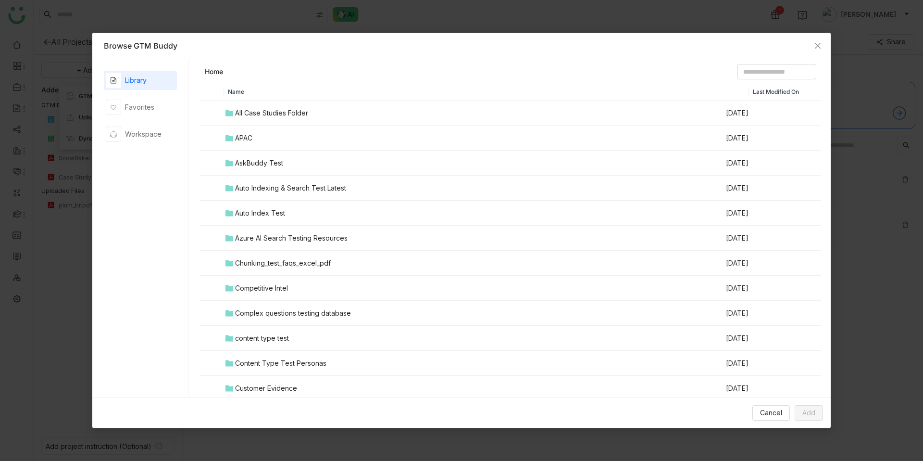
click at [736, 81] on header "Home" at bounding box center [510, 73] width 621 height 19
click at [740, 72] on input at bounding box center [777, 71] width 79 height 15
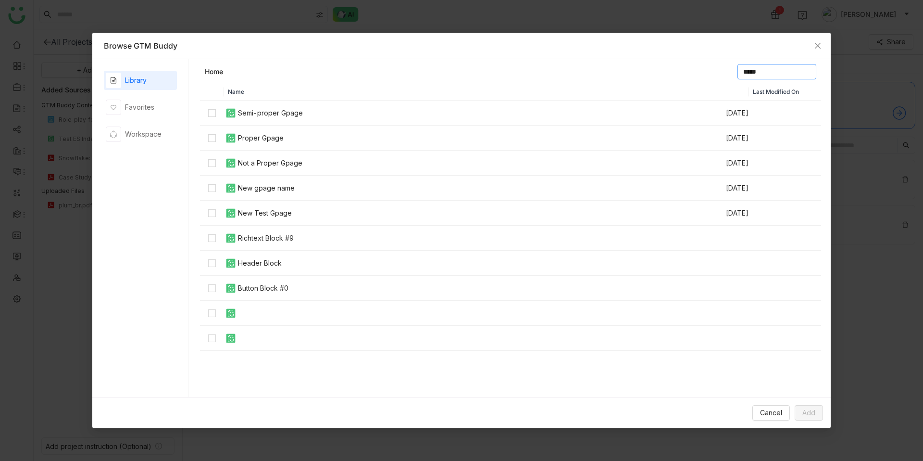
click at [754, 73] on input "*****" at bounding box center [777, 71] width 79 height 15
type input "*"
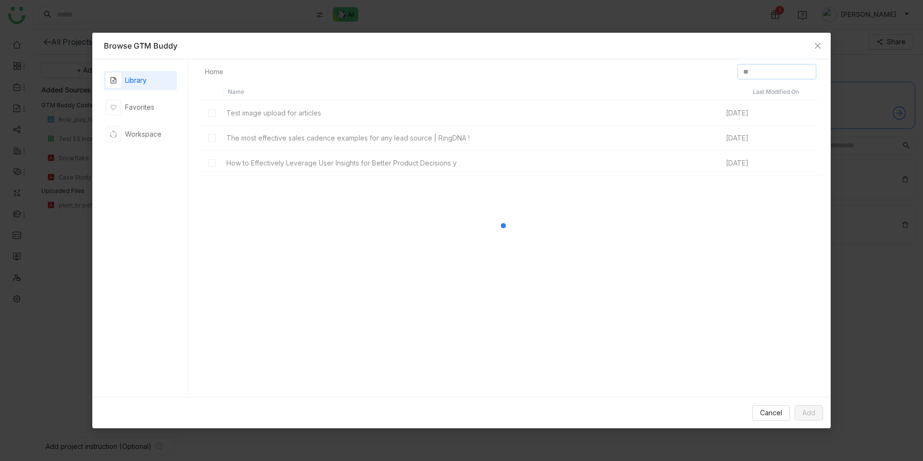
type input "*"
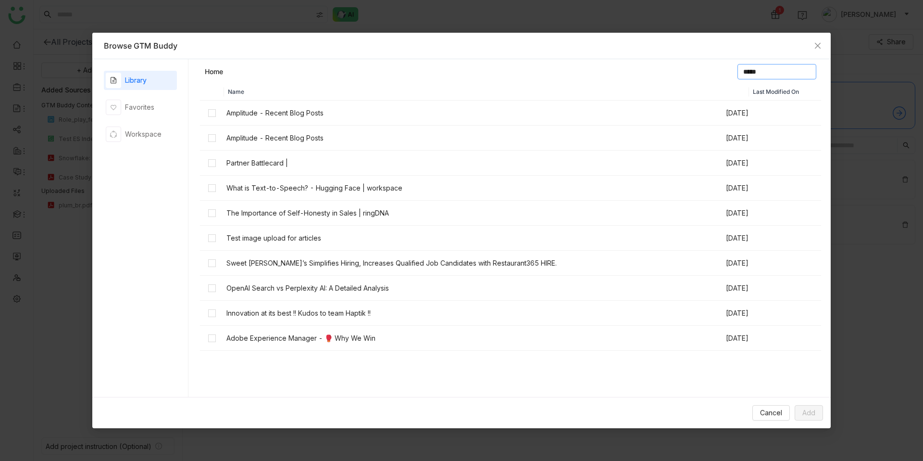
click at [746, 74] on input "*****" at bounding box center [777, 71] width 79 height 15
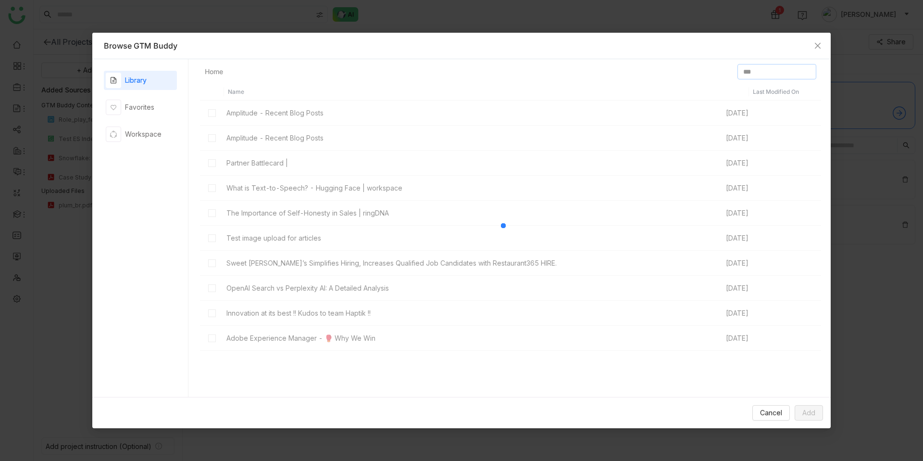
type input "****"
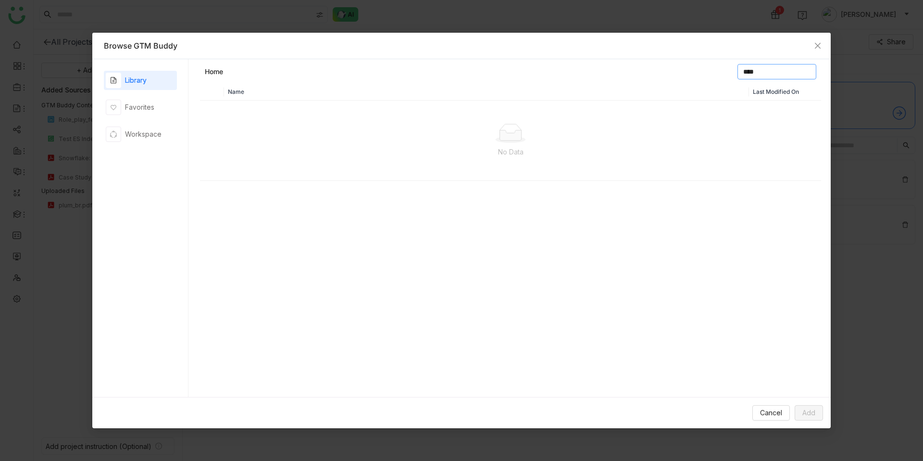
click at [738, 75] on input "****" at bounding box center [777, 71] width 79 height 15
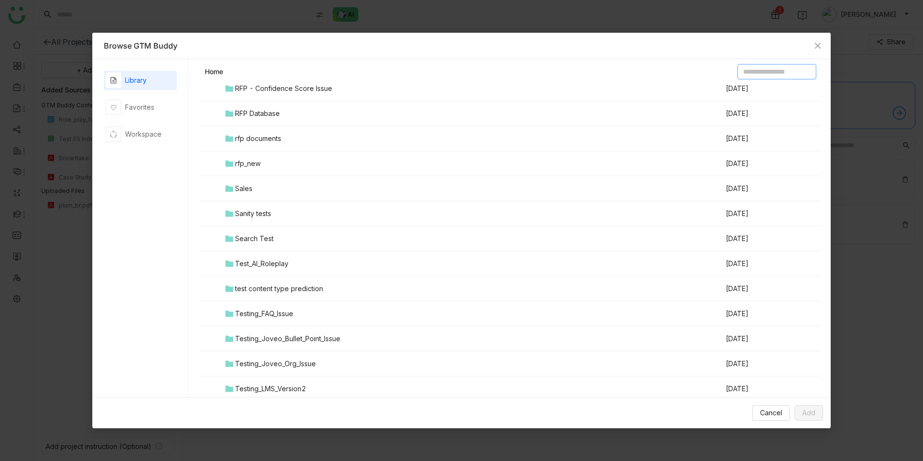
scroll to position [1049, 0]
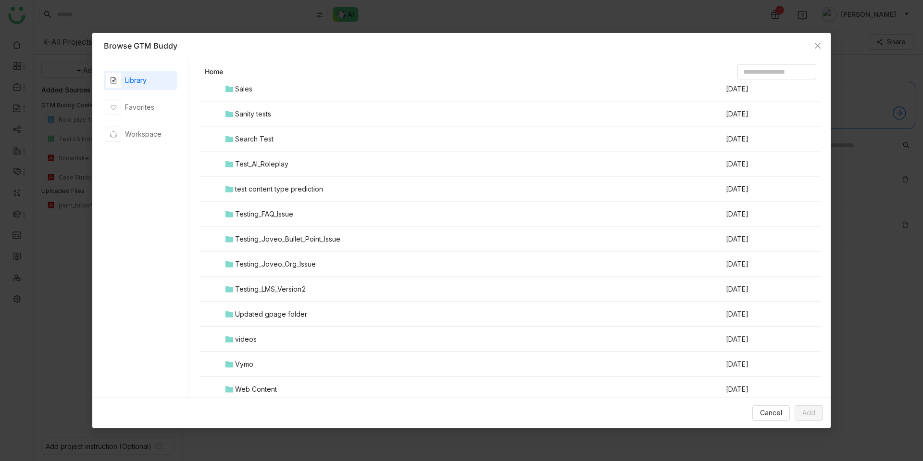
click at [293, 395] on td "Web Content" at bounding box center [474, 389] width 501 height 25
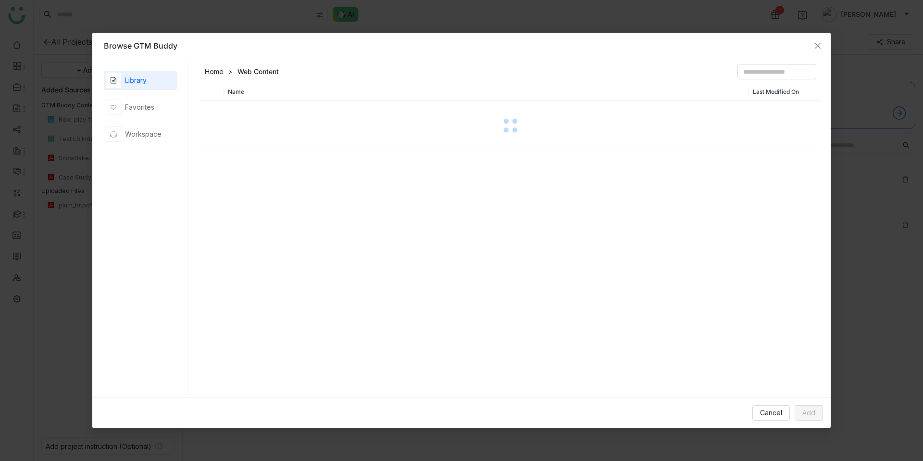
scroll to position [0, 0]
click at [293, 395] on div "Name Last Modified On" at bounding box center [510, 242] width 621 height 318
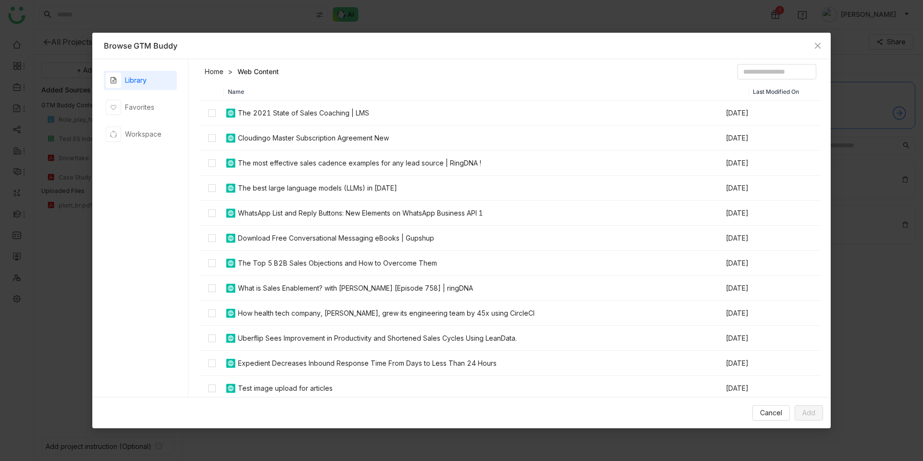
click at [438, 83] on th "Name" at bounding box center [486, 91] width 525 height 17
click at [806, 406] on button "Add" at bounding box center [809, 412] width 28 height 15
